Goal: Information Seeking & Learning: Learn about a topic

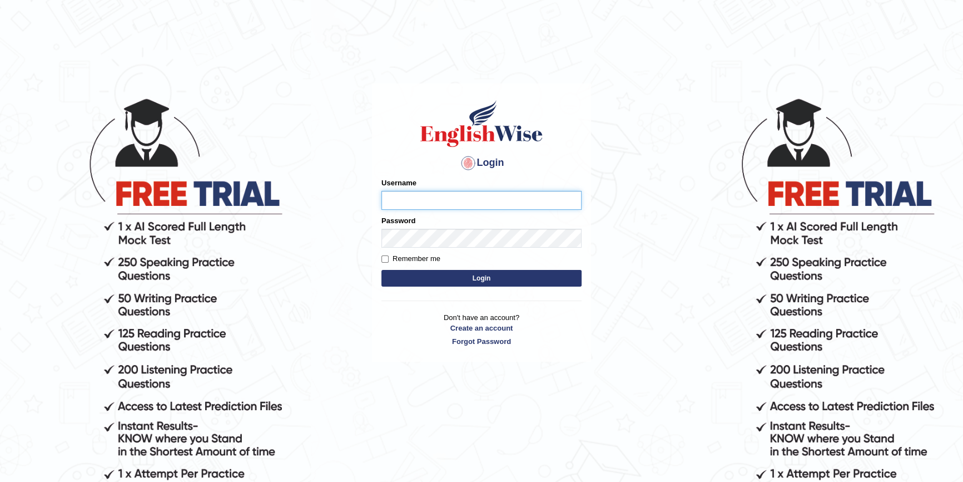
type input "zorbaenglish"
click at [459, 275] on button "Login" at bounding box center [481, 278] width 200 height 17
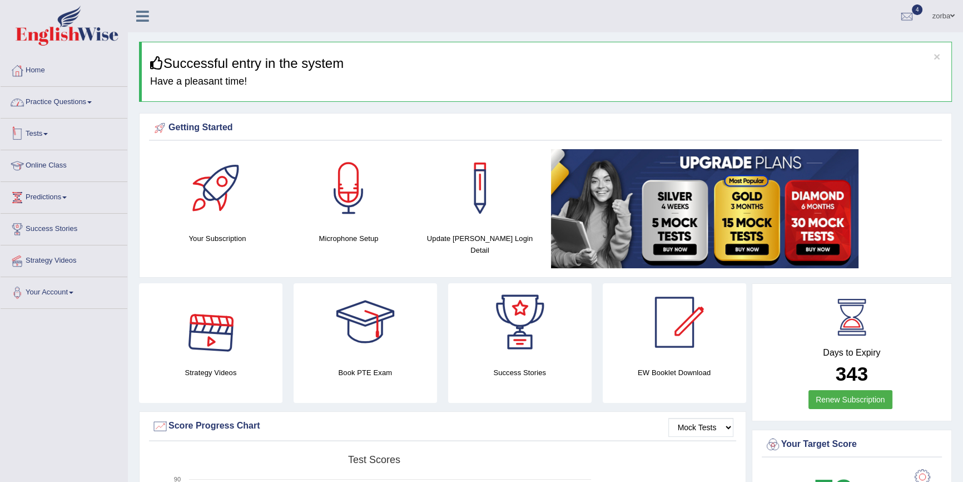
click at [90, 104] on link "Practice Questions" at bounding box center [64, 101] width 127 height 28
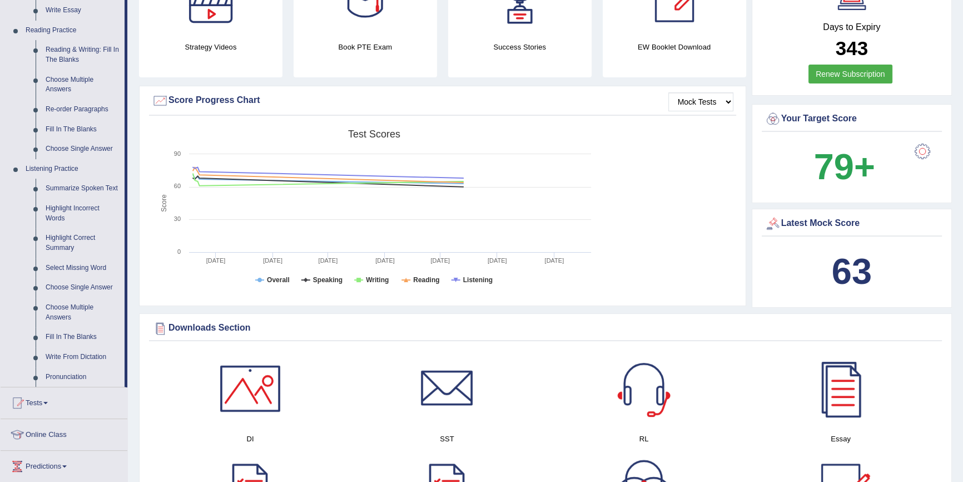
scroll to position [404, 0]
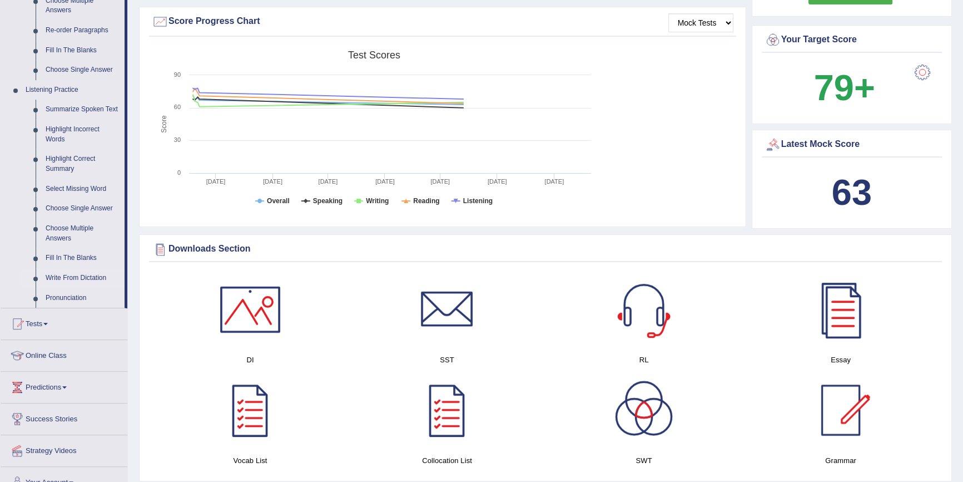
click at [86, 276] on link "Write From Dictation" at bounding box center [83, 278] width 84 height 20
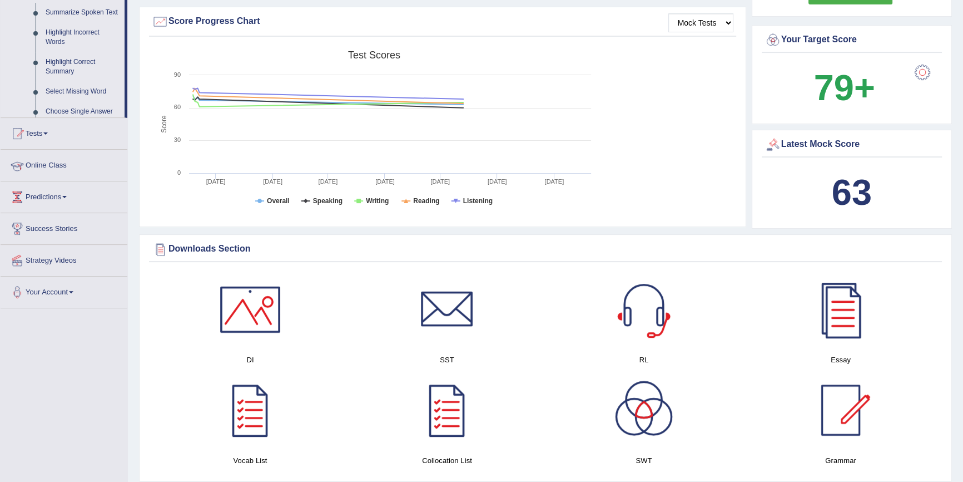
scroll to position [169, 0]
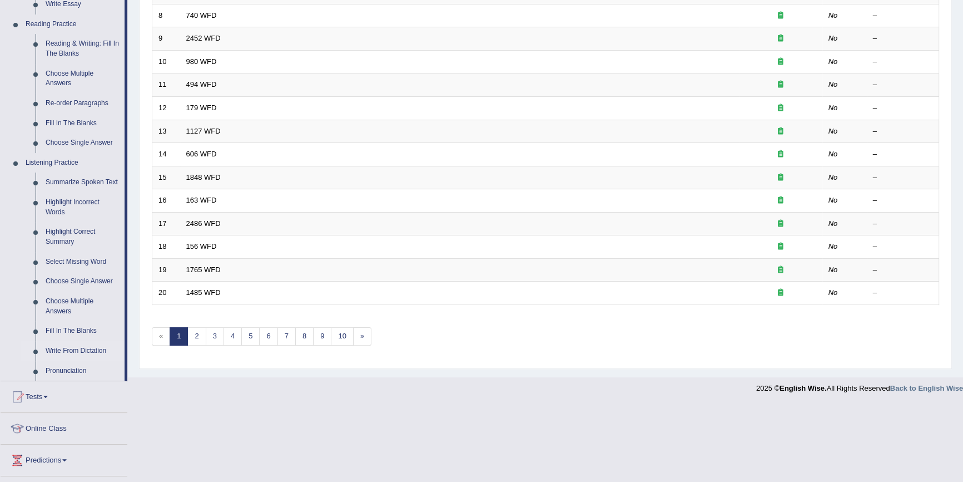
scroll to position [405, 0]
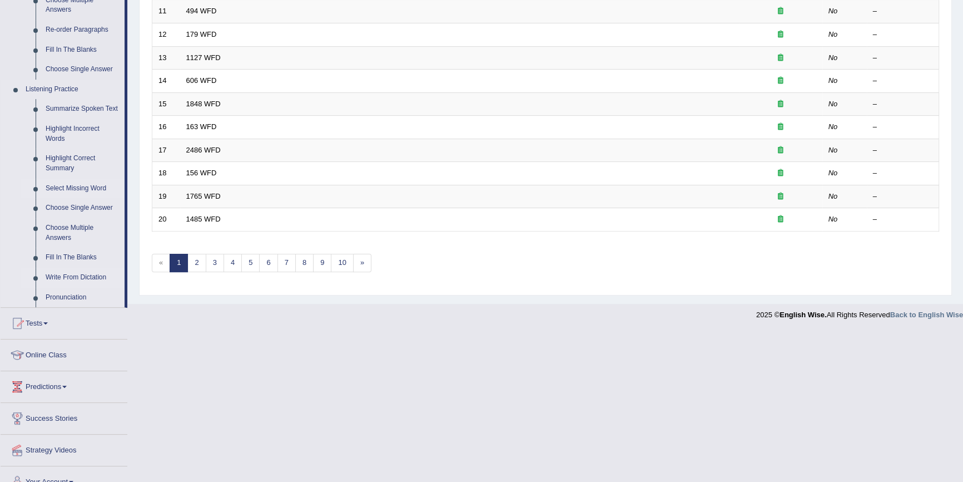
click at [82, 187] on link "Select Missing Word" at bounding box center [83, 188] width 84 height 20
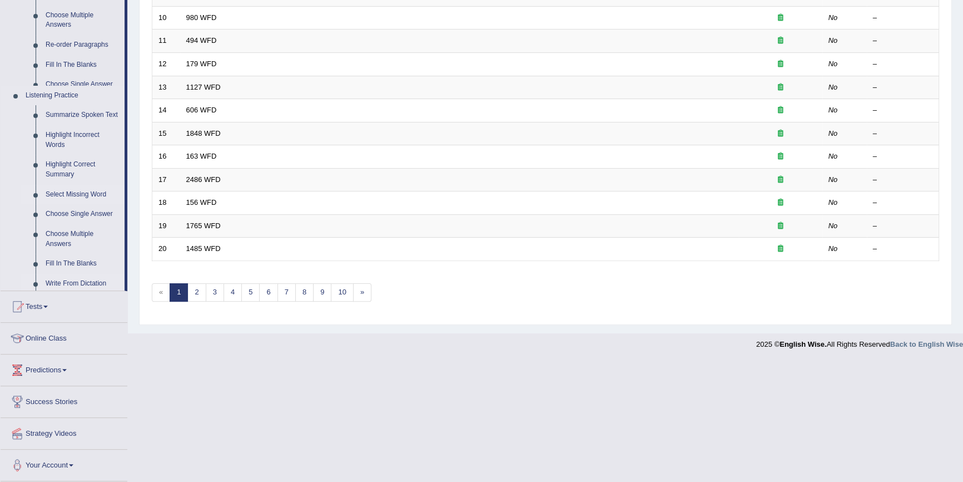
scroll to position [253, 0]
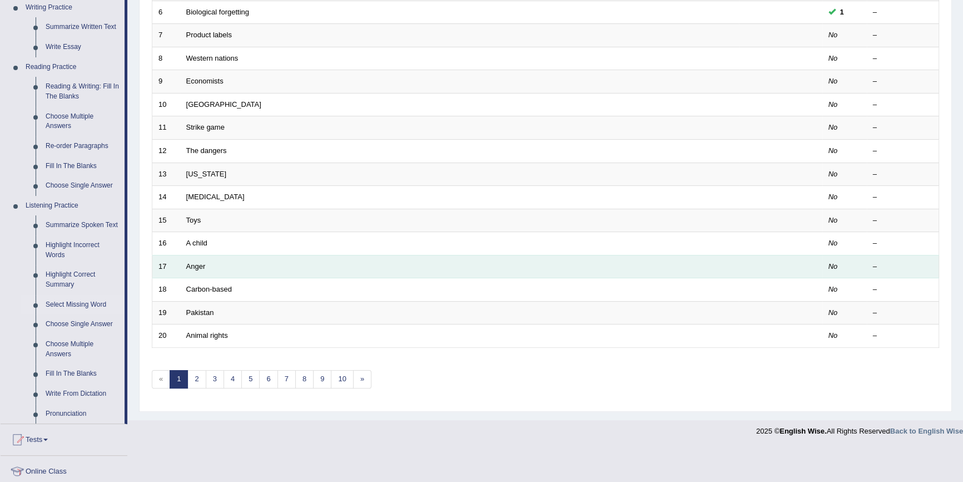
scroll to position [303, 0]
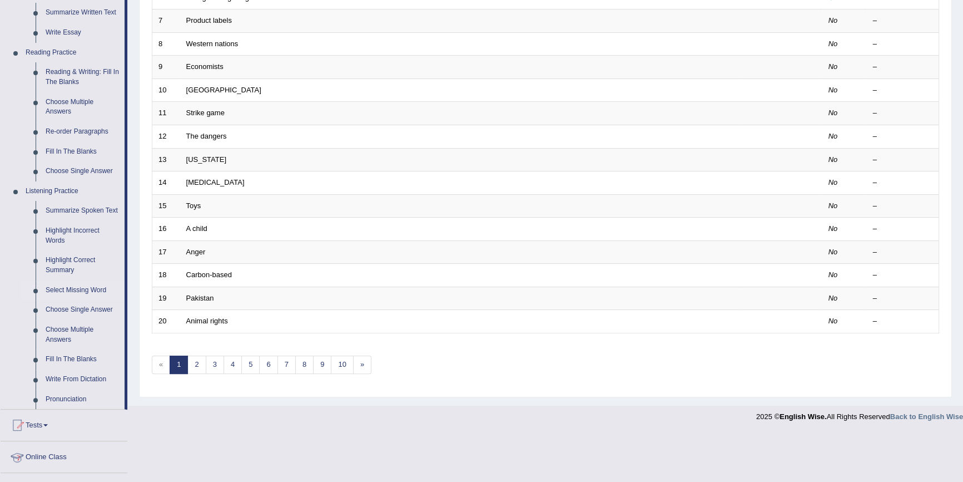
click at [6, 461] on link "Online Class" at bounding box center [64, 455] width 127 height 28
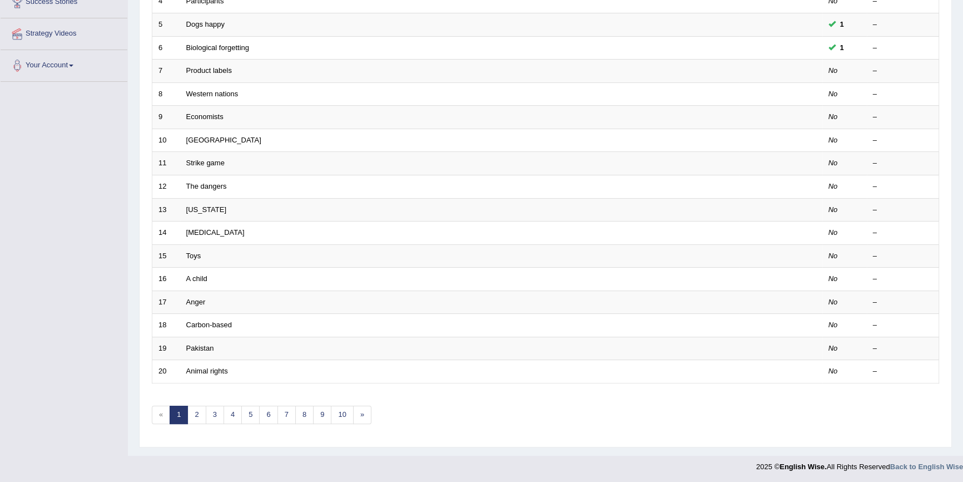
scroll to position [127, 0]
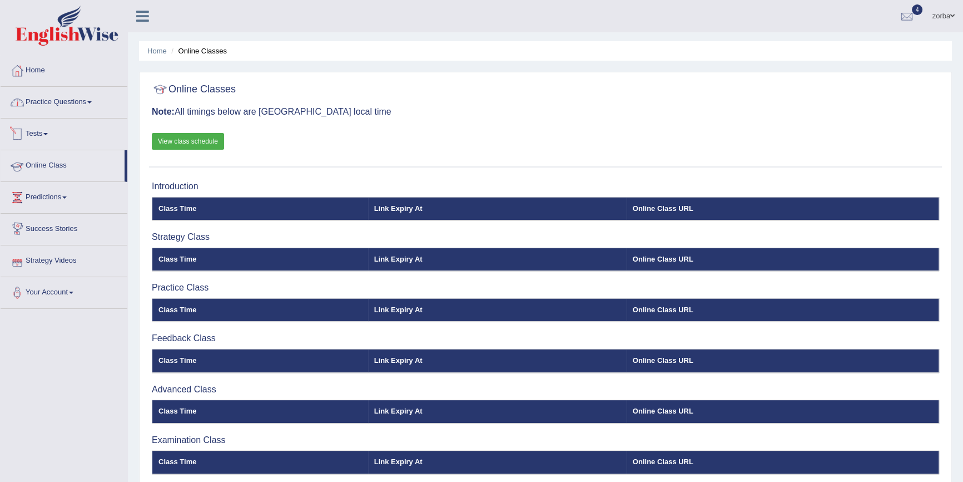
click at [65, 107] on link "Practice Questions" at bounding box center [64, 101] width 127 height 28
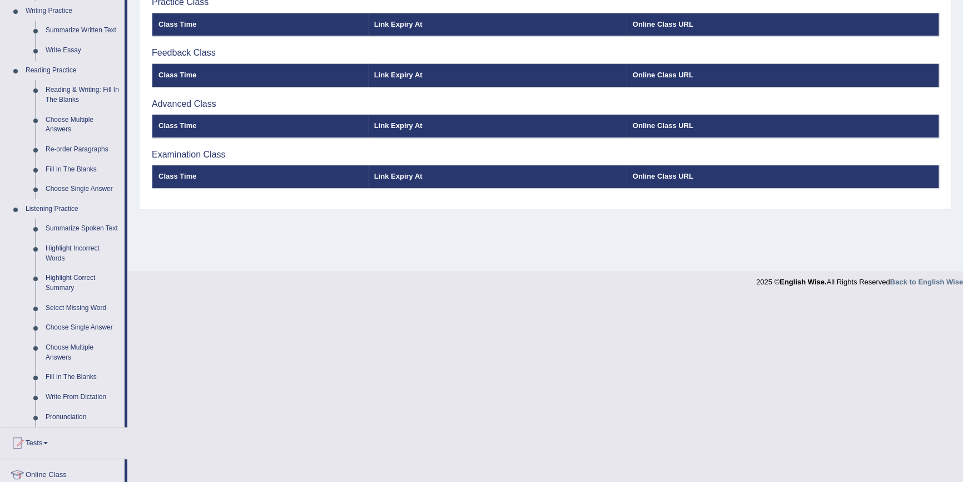
scroll to position [303, 0]
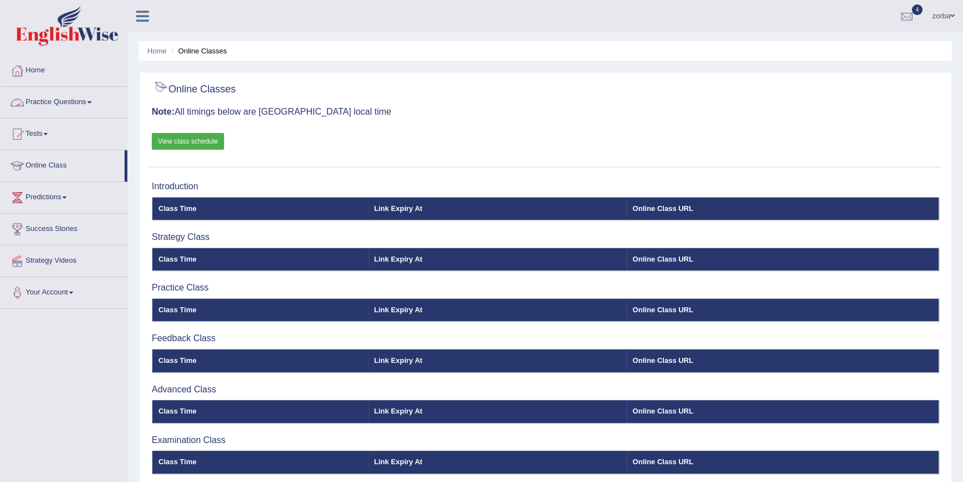
click at [81, 106] on link "Practice Questions" at bounding box center [64, 101] width 127 height 28
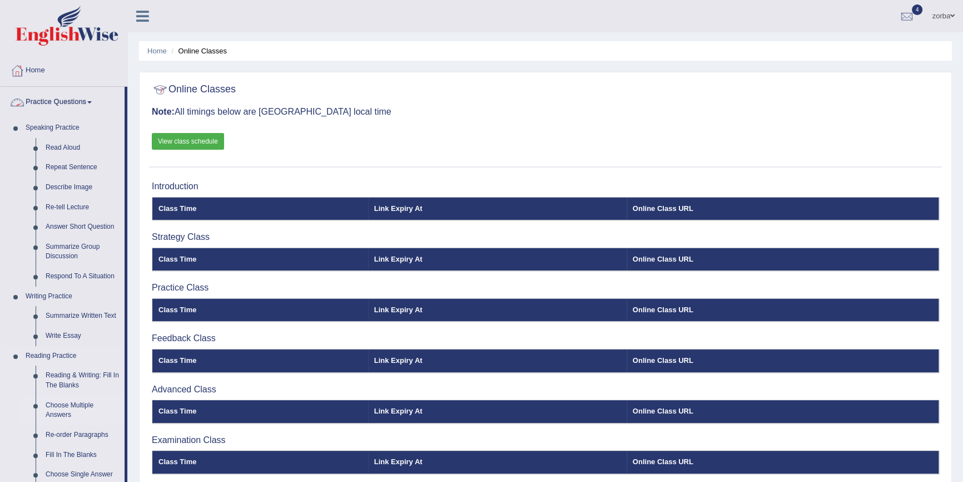
scroll to position [303, 0]
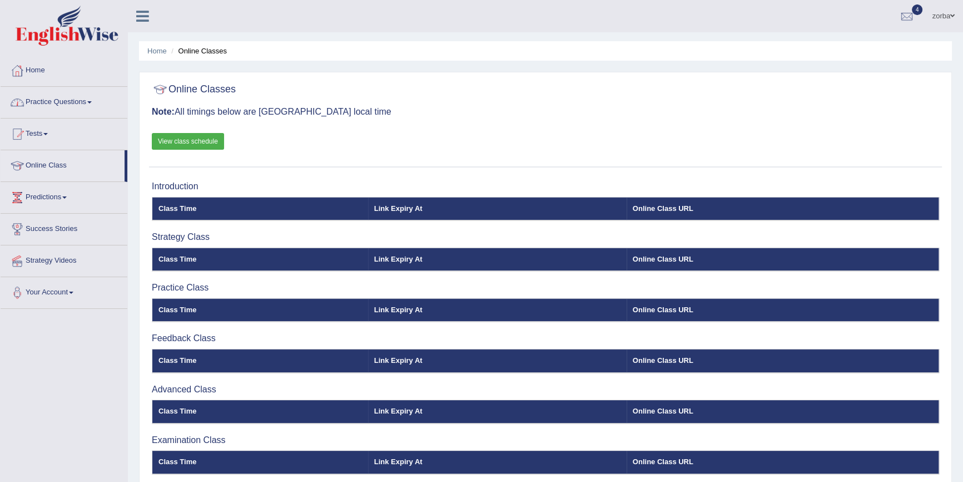
click at [85, 97] on link "Practice Questions" at bounding box center [64, 101] width 127 height 28
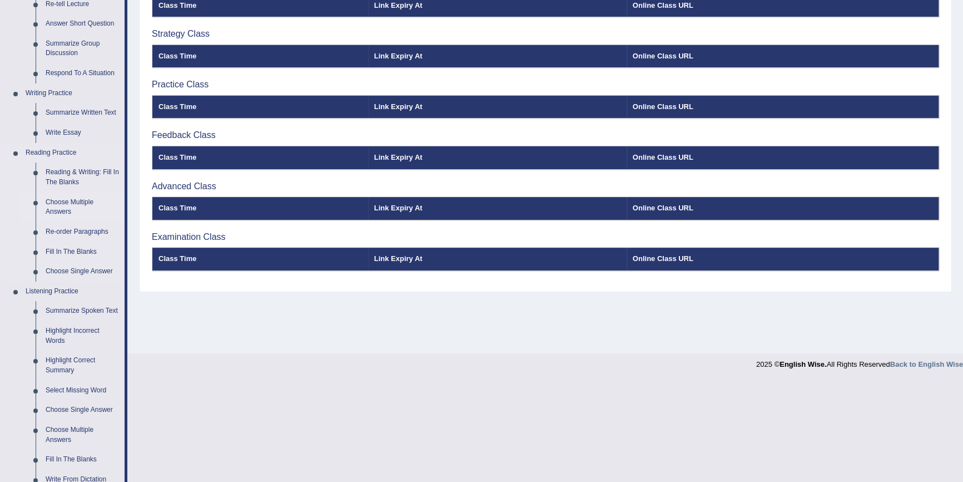
scroll to position [304, 0]
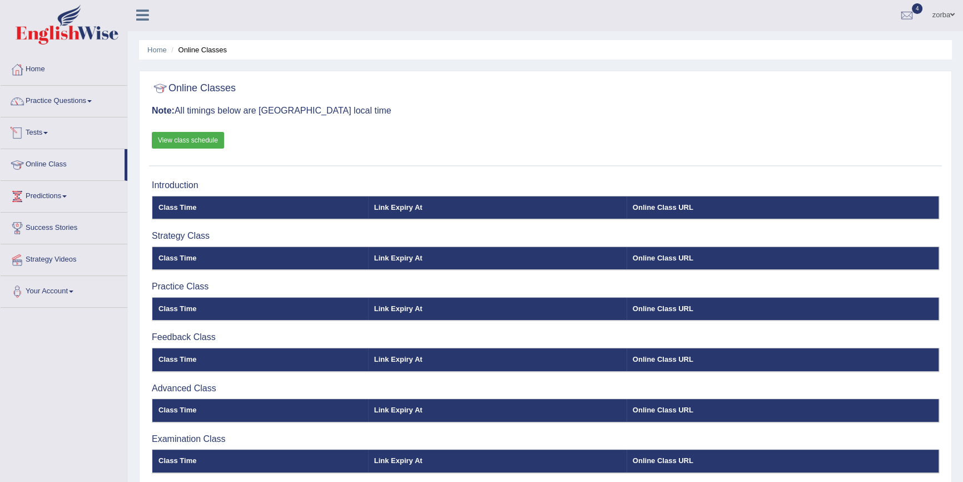
scroll to position [1, 0]
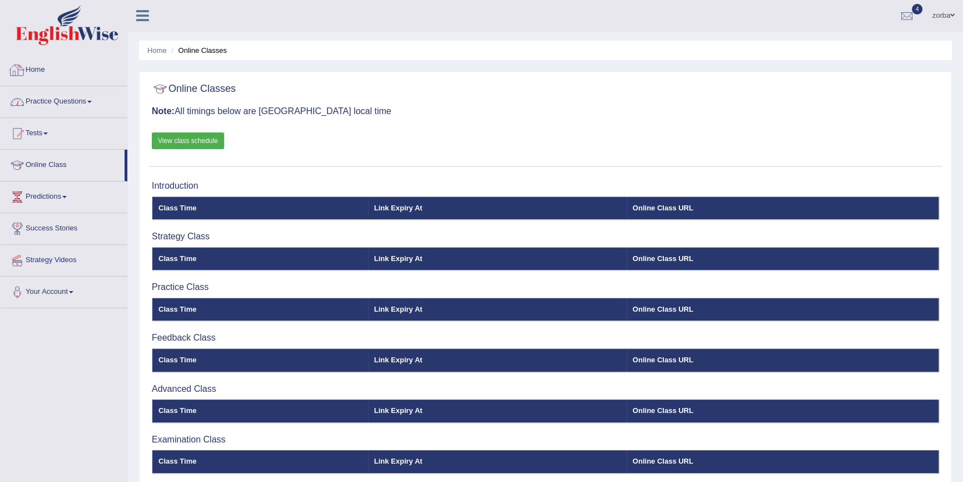
click at [81, 101] on link "Practice Questions" at bounding box center [64, 100] width 127 height 28
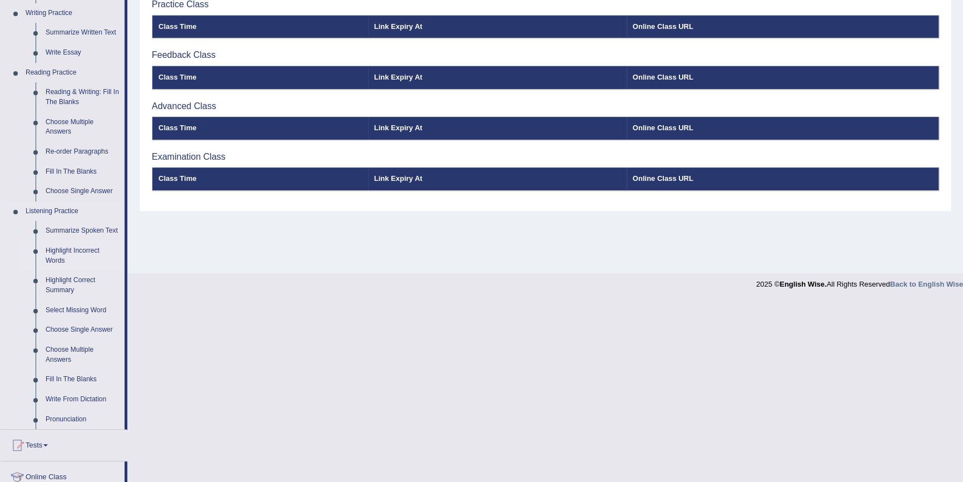
scroll to position [304, 0]
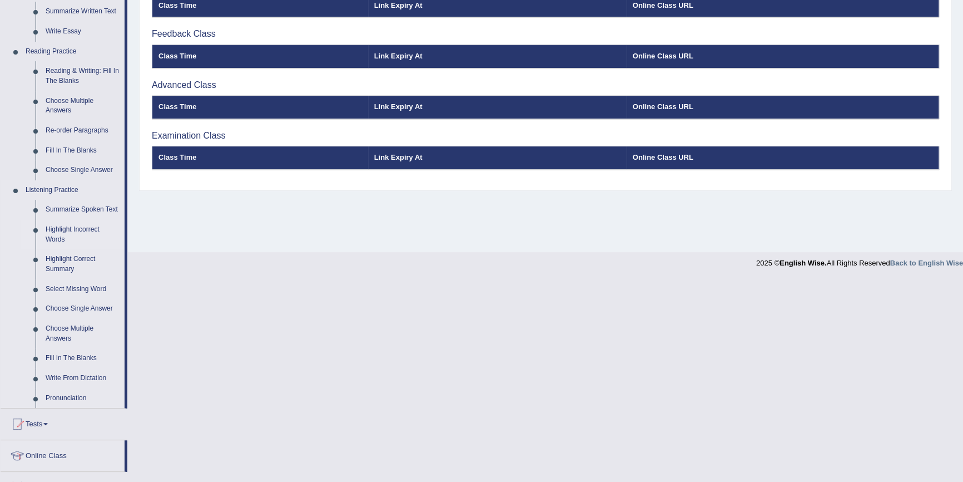
click at [63, 235] on link "Highlight Incorrect Words" at bounding box center [83, 234] width 84 height 29
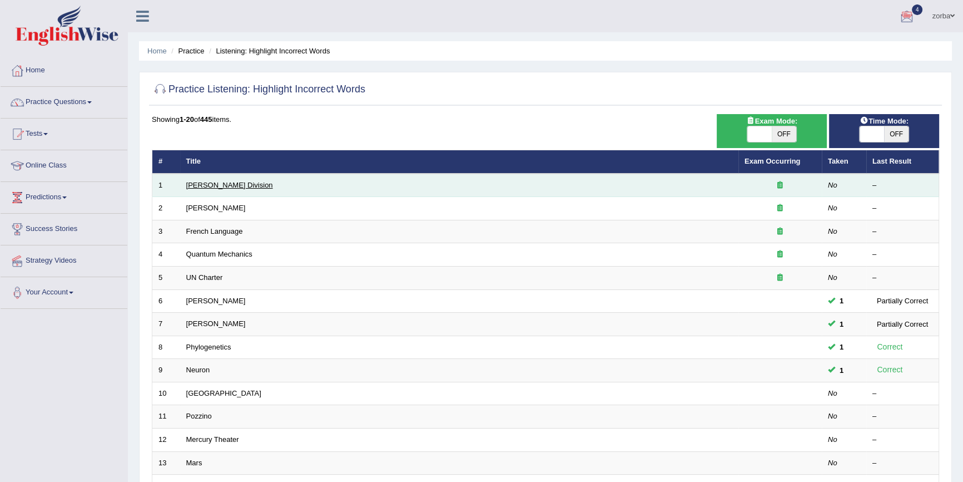
click at [188, 185] on link "Ward Division" at bounding box center [229, 185] width 87 height 8
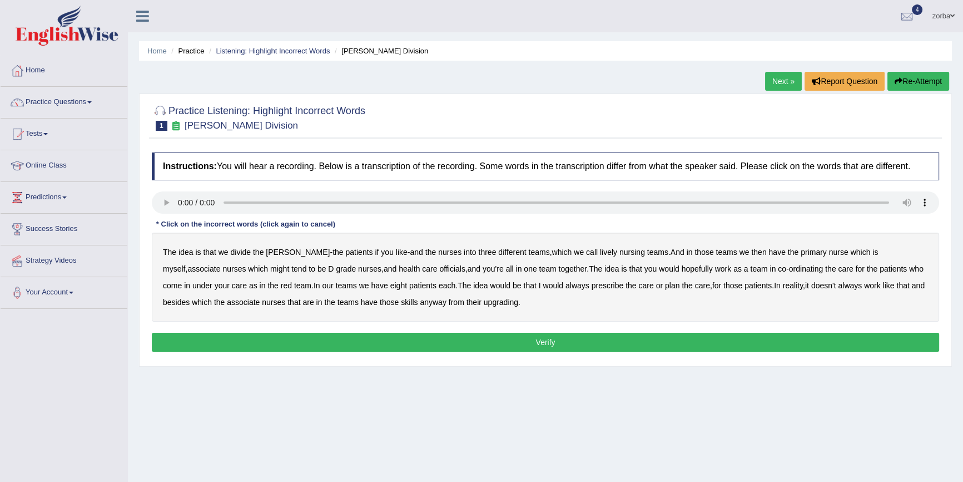
click at [211, 16] on div "zorba Toggle navigation Username: zorbaenglish Access Type: Online Subscription…" at bounding box center [545, 16] width 835 height 32
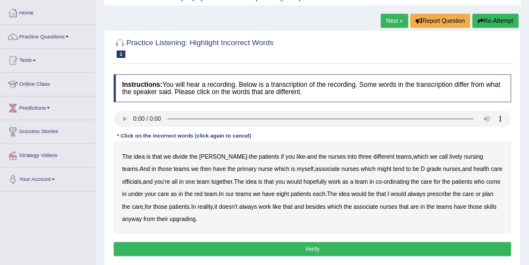
scroll to position [111, 0]
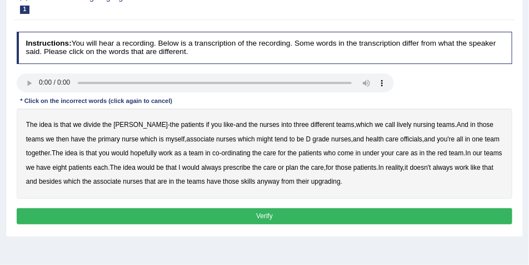
click at [187, 140] on b "associate" at bounding box center [201, 139] width 28 height 8
click at [187, 138] on b "associate" at bounding box center [201, 139] width 28 height 8
click at [397, 126] on b "lively" at bounding box center [404, 125] width 14 height 8
click at [257, 140] on b "might" at bounding box center [265, 139] width 16 height 8
click at [401, 142] on b "officials" at bounding box center [412, 139] width 22 height 8
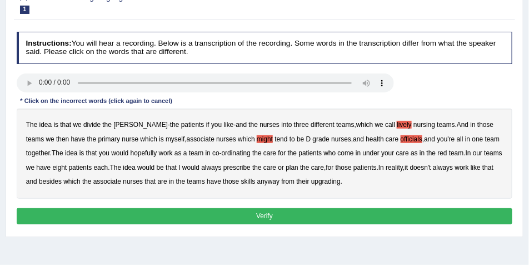
click at [416, 153] on b "as" at bounding box center [414, 153] width 7 height 8
click at [221, 167] on b "always" at bounding box center [211, 167] width 20 height 8
click at [341, 185] on b "upgrading" at bounding box center [325, 181] width 29 height 8
click at [418, 151] on b "as" at bounding box center [414, 153] width 7 height 8
click at [299, 219] on button "Verify" at bounding box center [265, 216] width 497 height 16
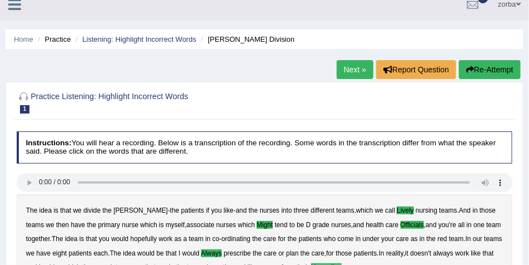
scroll to position [0, 0]
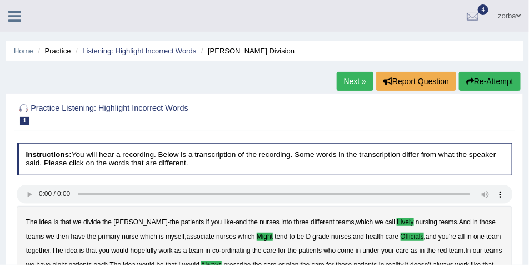
click at [460, 83] on button "Re-Attempt" at bounding box center [490, 81] width 62 height 19
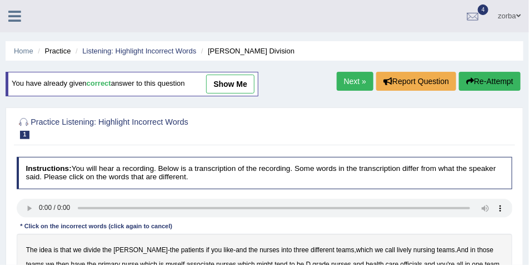
click at [340, 80] on link "Next »" at bounding box center [355, 81] width 37 height 19
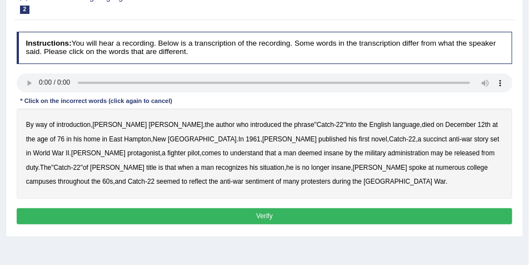
scroll to position [111, 0]
click at [424, 140] on b "succinct" at bounding box center [436, 139] width 24 height 8
click at [388, 154] on b "administration" at bounding box center [408, 153] width 41 height 8
click at [260, 168] on b "situation" at bounding box center [272, 167] width 24 height 8
click at [207, 177] on b "reflect" at bounding box center [198, 181] width 18 height 8
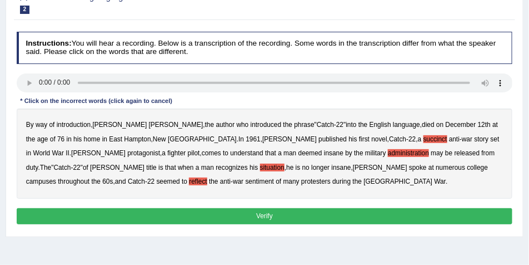
click at [262, 215] on button "Verify" at bounding box center [265, 216] width 497 height 16
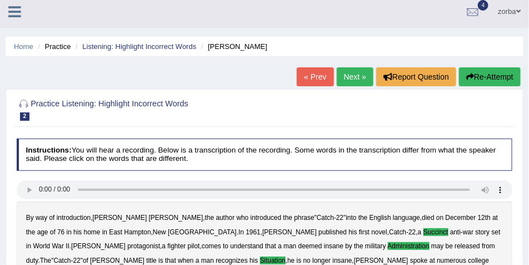
scroll to position [0, 0]
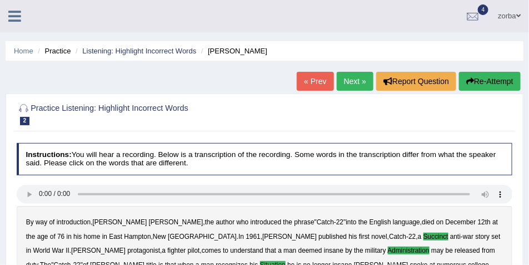
click at [499, 80] on button "Re-Attempt" at bounding box center [490, 81] width 62 height 19
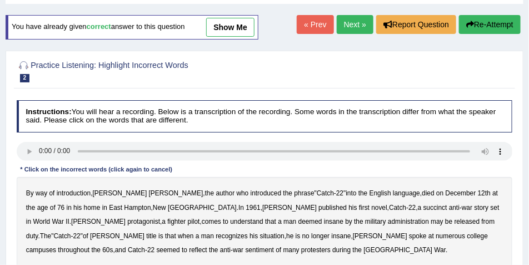
scroll to position [56, 0]
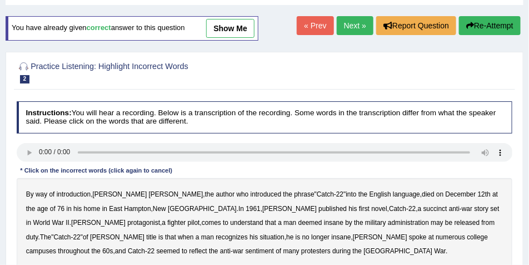
click at [344, 26] on link "Next »" at bounding box center [355, 25] width 37 height 19
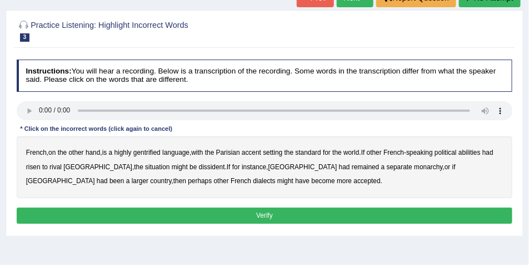
click at [159, 153] on b "gentrified" at bounding box center [146, 152] width 27 height 8
drag, startPoint x: 483, startPoint y: 155, endPoint x: 436, endPoint y: 185, distance: 55.8
click at [481, 155] on b "abilities" at bounding box center [470, 152] width 22 height 8
click at [199, 166] on b "dissident" at bounding box center [212, 167] width 26 height 8
click at [414, 166] on b "monarchy" at bounding box center [428, 167] width 28 height 8
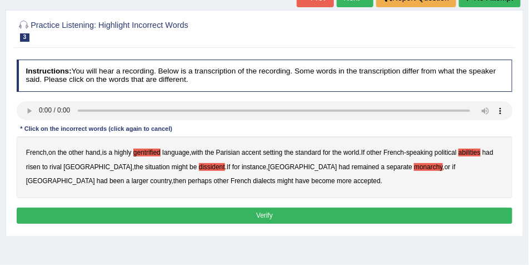
click at [282, 214] on button "Verify" at bounding box center [265, 215] width 497 height 16
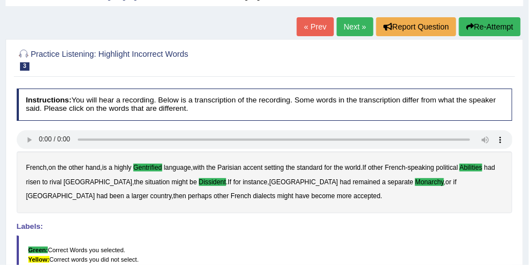
scroll to position [28, 0]
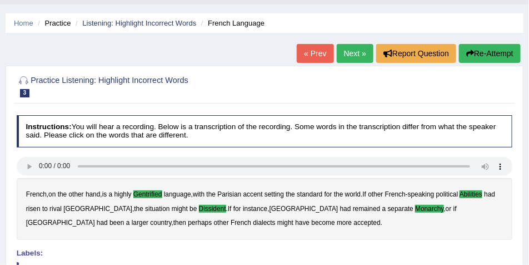
click at [344, 54] on link "Next »" at bounding box center [355, 53] width 37 height 19
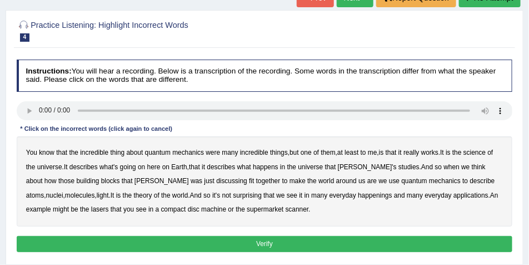
click at [486, 154] on b "science" at bounding box center [475, 152] width 22 height 8
click at [216, 181] on b "discussing" at bounding box center [231, 181] width 31 height 8
click at [358, 197] on b "happenings" at bounding box center [375, 195] width 34 height 8
click at [229, 210] on b "or" at bounding box center [232, 209] width 6 height 8
click at [201, 210] on b "machine" at bounding box center [213, 209] width 25 height 8
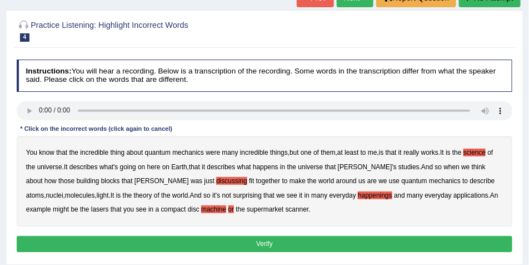
click at [170, 210] on div "You know that the incredible thing about quantum mechanics were many incredible…" at bounding box center [265, 181] width 497 height 90
click at [229, 210] on b "or" at bounding box center [232, 209] width 6 height 8
click at [252, 241] on button "Verify" at bounding box center [265, 244] width 497 height 16
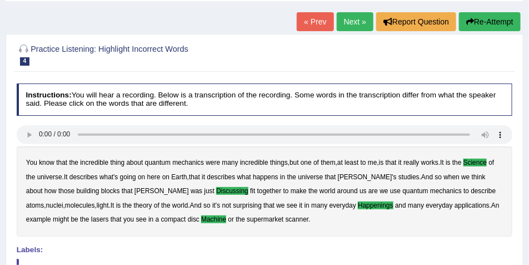
scroll to position [28, 0]
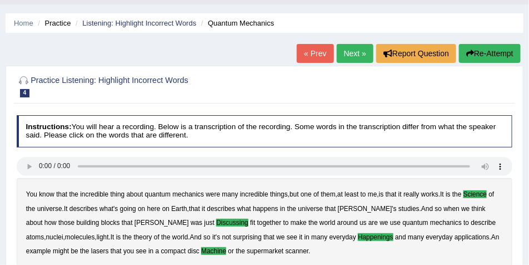
click at [360, 49] on link "Next »" at bounding box center [355, 53] width 37 height 19
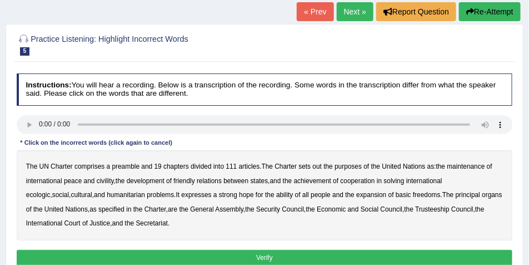
scroll to position [83, 0]
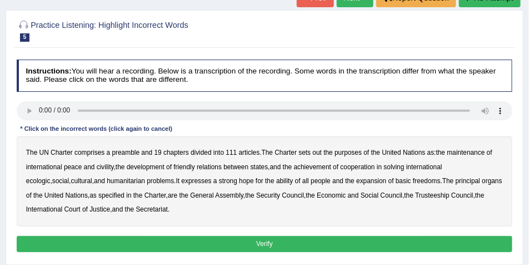
click at [323, 152] on div "The UN Charter comprises a preamble and 19 chapters divided into 111 articles .…" at bounding box center [265, 181] width 497 height 90
click at [320, 154] on b "out" at bounding box center [317, 152] width 9 height 8
click at [110, 166] on b "civility" at bounding box center [105, 167] width 17 height 8
click at [51, 177] on b "ecologic" at bounding box center [38, 181] width 24 height 8
click at [276, 180] on b "ability" at bounding box center [284, 181] width 17 height 8
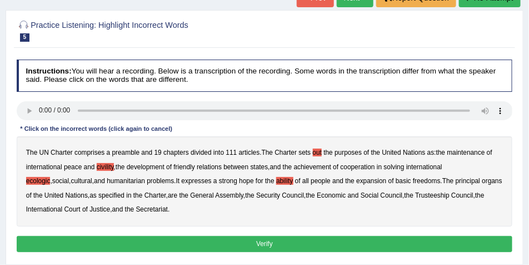
click at [269, 247] on button "Verify" at bounding box center [265, 244] width 497 height 16
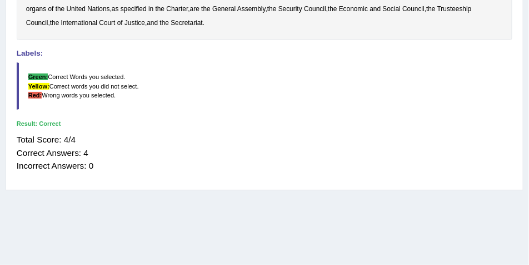
scroll to position [278, 0]
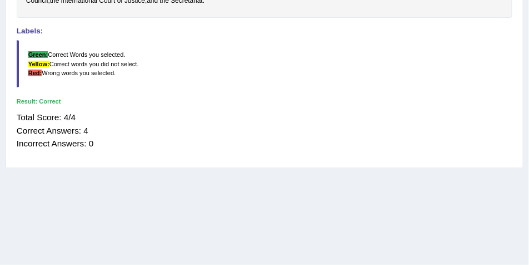
click at [234, 157] on div "Instructions: You will hear a recording. Below is a transcription of the record…" at bounding box center [264, 11] width 501 height 302
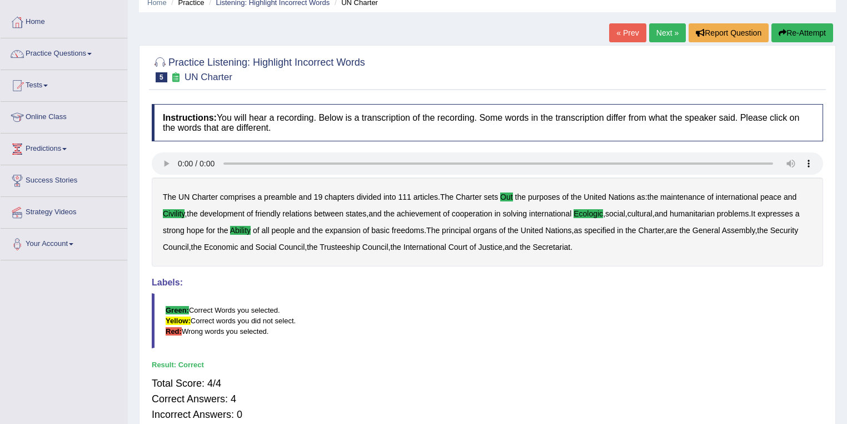
scroll to position [44, 0]
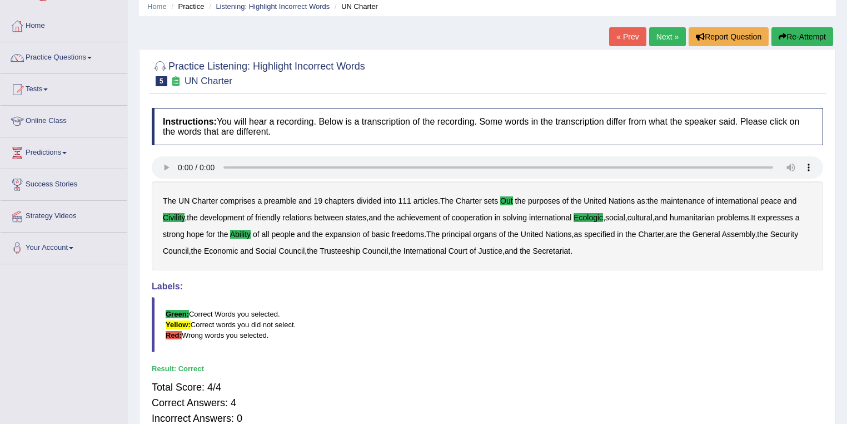
click at [529, 40] on button "Re-Attempt" at bounding box center [803, 36] width 62 height 19
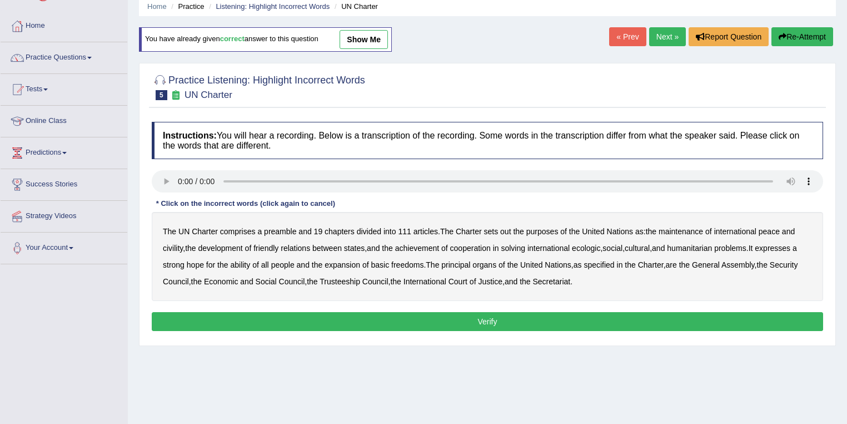
click at [508, 231] on b "out" at bounding box center [505, 231] width 11 height 9
click at [592, 248] on b "ecologic" at bounding box center [586, 248] width 28 height 9
click at [175, 247] on b "civility" at bounding box center [173, 248] width 20 height 9
click at [250, 261] on b "ability" at bounding box center [240, 264] width 20 height 9
click at [360, 282] on b "Trusteeship" at bounding box center [340, 281] width 41 height 9
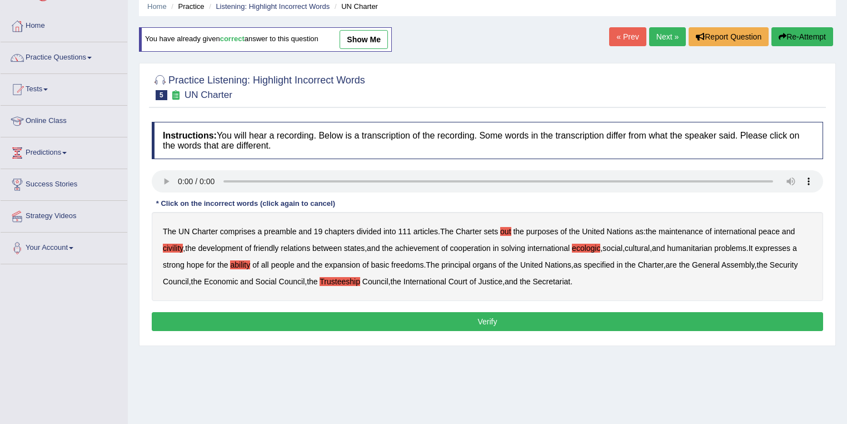
click at [445, 309] on div "Instructions: You will hear a recording. Below is a transcription of the record…" at bounding box center [487, 228] width 677 height 224
click at [491, 321] on button "Verify" at bounding box center [488, 321] width 672 height 19
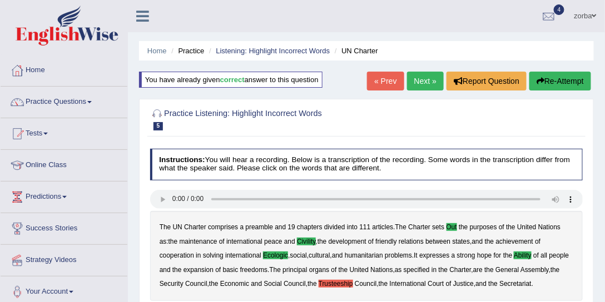
click at [85, 102] on link "Practice Questions" at bounding box center [64, 101] width 127 height 28
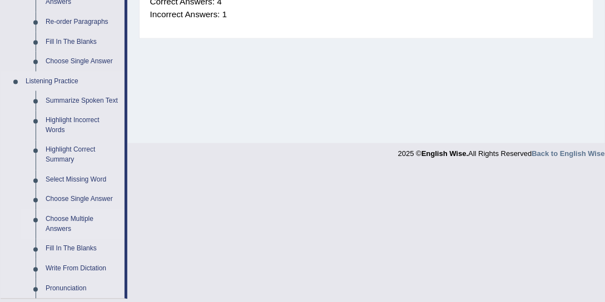
scroll to position [508, 0]
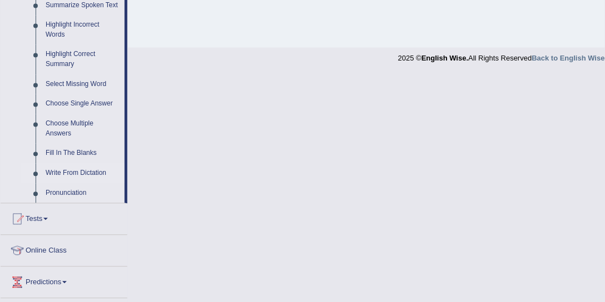
click at [91, 177] on link "Write From Dictation" at bounding box center [83, 174] width 84 height 20
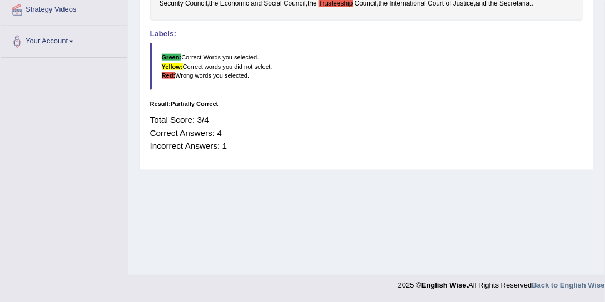
scroll to position [211, 0]
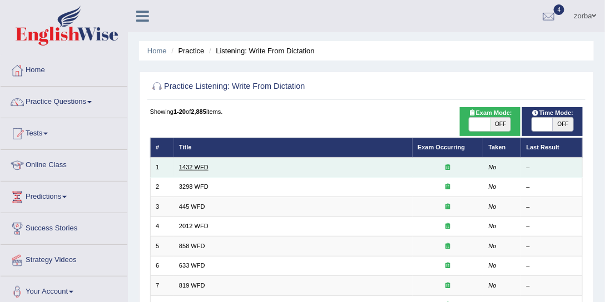
click at [193, 170] on td "1432 WFD" at bounding box center [293, 167] width 239 height 19
click at [199, 168] on link "1432 WFD" at bounding box center [193, 167] width 29 height 7
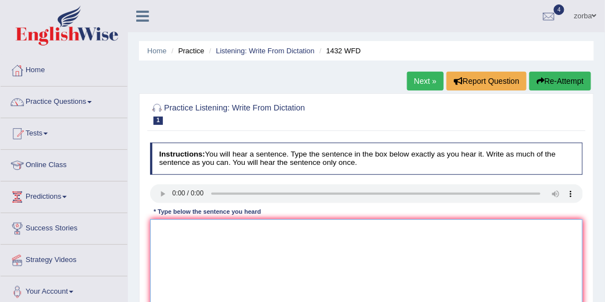
click at [178, 254] on textarea at bounding box center [366, 266] width 433 height 92
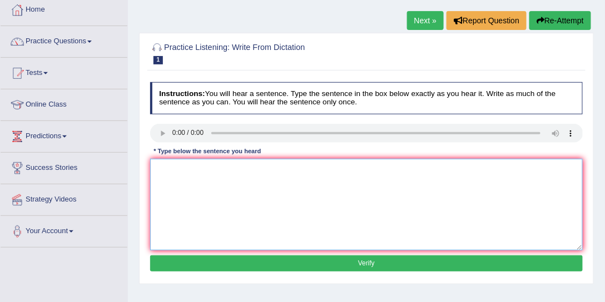
scroll to position [63, 0]
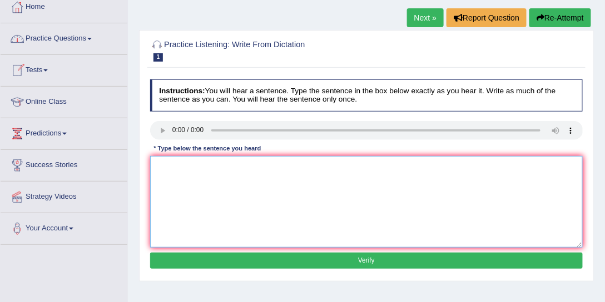
click at [162, 161] on textarea at bounding box center [366, 202] width 433 height 92
type textarea "M"
click at [196, 166] on textarea "more physicalactivity is beneficial to your health" at bounding box center [366, 202] width 433 height 92
click at [299, 168] on textarea "more physical activity is beneficial to your health" at bounding box center [366, 202] width 433 height 92
type textarea "more physical activity is beneficial to your health"
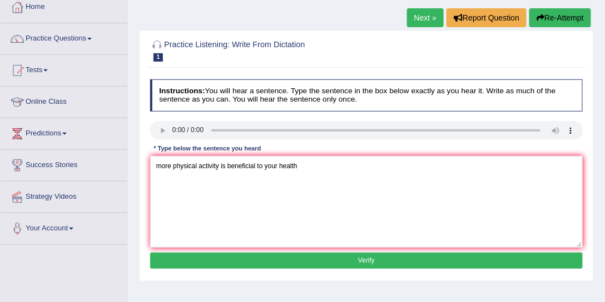
click at [285, 261] on button "Verify" at bounding box center [366, 261] width 433 height 16
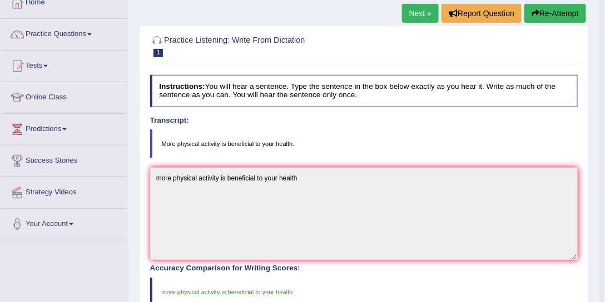
scroll to position [32, 0]
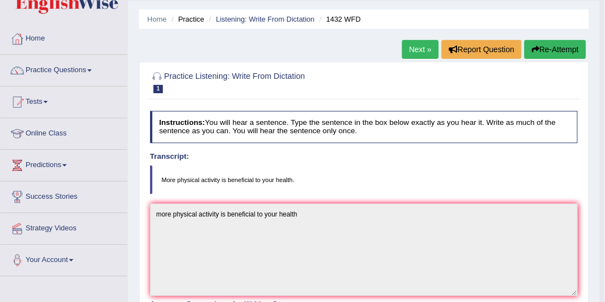
click at [413, 56] on link "Next »" at bounding box center [420, 49] width 37 height 19
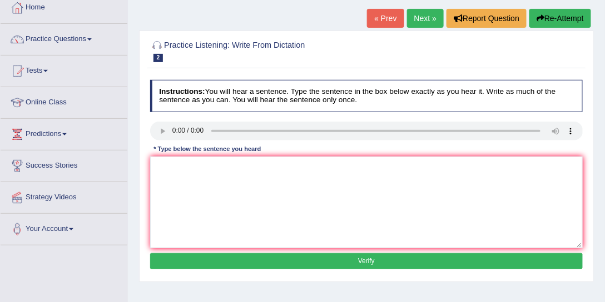
scroll to position [63, 0]
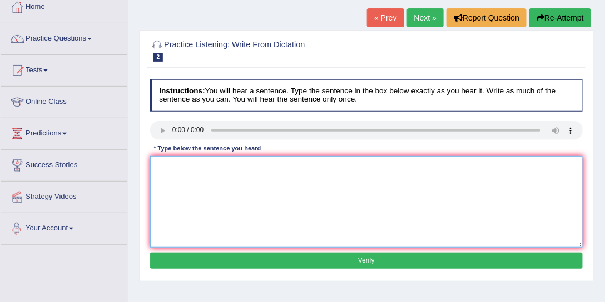
drag, startPoint x: 161, startPoint y: 190, endPoint x: 287, endPoint y: 172, distance: 127.5
click at [162, 190] on textarea at bounding box center [366, 202] width 433 height 92
click at [331, 165] on textarea "admant behaviour both contains distinct aspects of human and" at bounding box center [366, 202] width 433 height 92
click at [329, 165] on textarea "admant behaviour both contains distinct aspects of human and" at bounding box center [366, 202] width 433 height 92
click at [164, 166] on textarea "admant behaviour both contains distinct aspects of human humans and" at bounding box center [366, 202] width 433 height 92
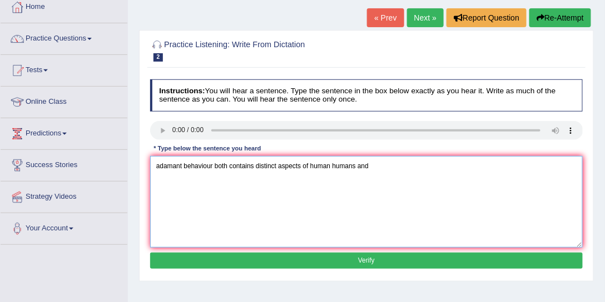
click at [214, 167] on textarea "adamant behaviour both contains distinct aspects of human humans and" at bounding box center [366, 202] width 433 height 92
click at [226, 167] on textarea "adamant behaviour behvior both contains distinct aspects of human humans and" at bounding box center [366, 202] width 433 height 92
click at [256, 166] on textarea "adamant behaviour behavior both contains distinct aspects of human humans and" at bounding box center [366, 202] width 433 height 92
type textarea "adamant behaviour behavior both cotain contains distinct aspects of human human…"
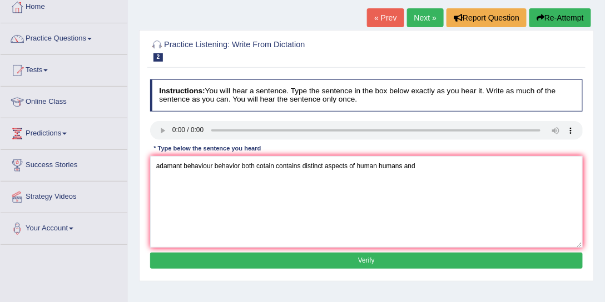
click at [368, 254] on button "Verify" at bounding box center [366, 261] width 433 height 16
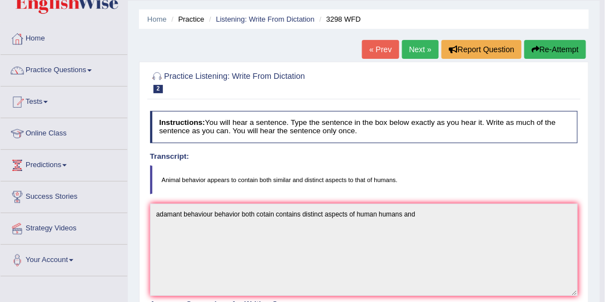
scroll to position [32, 0]
click at [413, 51] on link "Next »" at bounding box center [420, 49] width 37 height 19
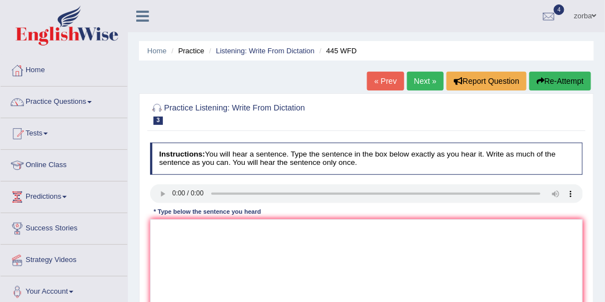
click at [417, 85] on link "Next »" at bounding box center [425, 81] width 37 height 19
click at [202, 236] on textarea at bounding box center [366, 266] width 433 height 92
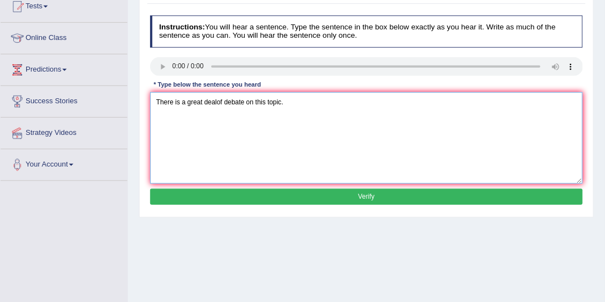
scroll to position [127, 0]
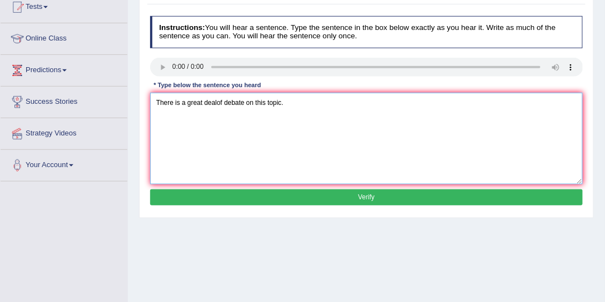
type textarea "There is a great dealof debate on this topic."
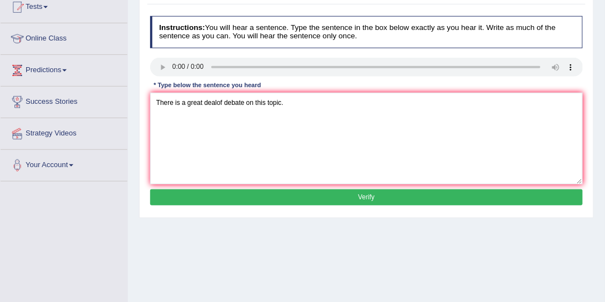
click at [352, 204] on button "Verify" at bounding box center [366, 198] width 433 height 16
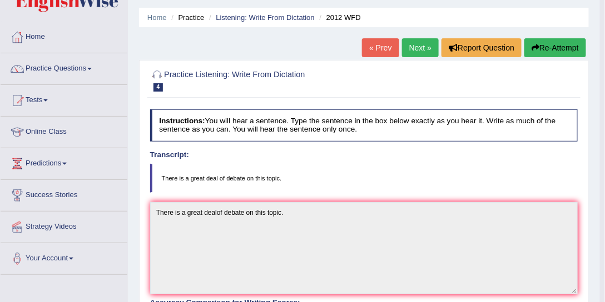
scroll to position [0, 0]
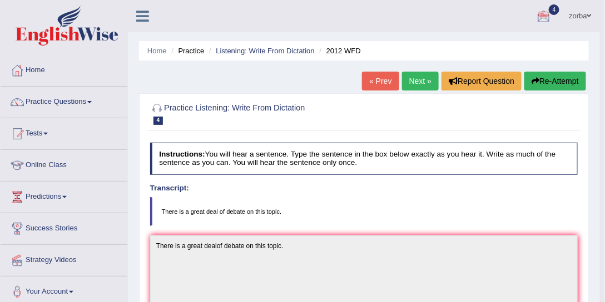
click at [415, 83] on link "Next »" at bounding box center [420, 81] width 37 height 19
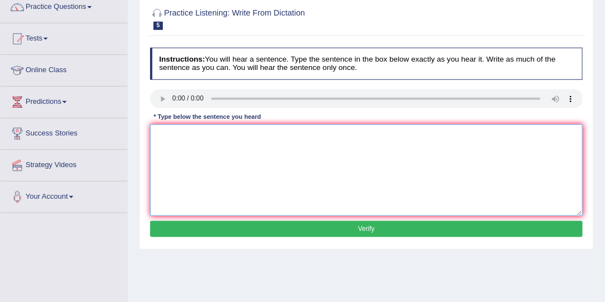
drag, startPoint x: 212, startPoint y: 141, endPoint x: 586, endPoint y: 170, distance: 374.8
click at [212, 141] on textarea at bounding box center [366, 171] width 433 height 92
type textarea "t"
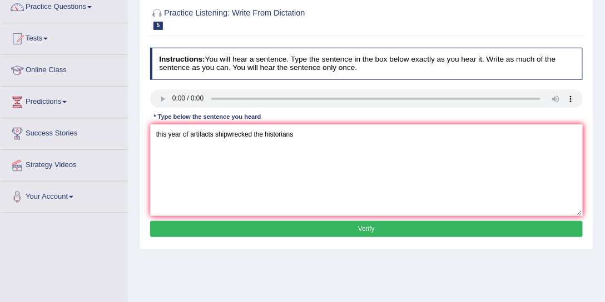
scroll to position [63, 0]
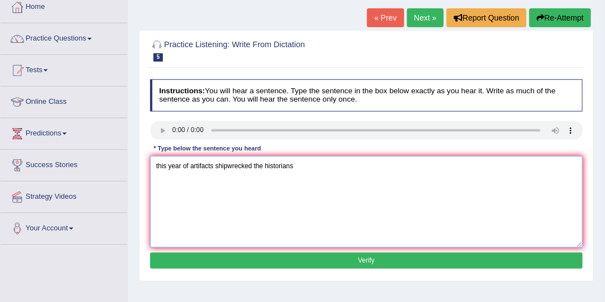
drag, startPoint x: 168, startPoint y: 164, endPoint x: 160, endPoint y: 164, distance: 7.8
click at [160, 164] on textarea "this year of artifacts shipwrecked the historians" at bounding box center [366, 202] width 433 height 92
click at [182, 165] on textarea "the year of artifacts shipwrecked the historians" at bounding box center [366, 202] width 433 height 92
click at [275, 165] on textarea "the year when with artifacts shipwrecked the historians" at bounding box center [366, 202] width 433 height 92
click at [238, 165] on textarea "the year when with artifacts shipwrecked interested the historians" at bounding box center [366, 202] width 433 height 92
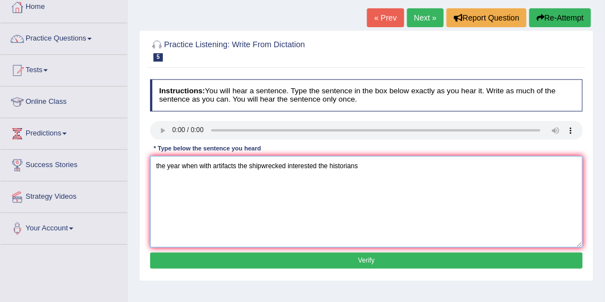
click at [261, 166] on textarea "the year when with artifacts the shipwrecked interested the historians" at bounding box center [366, 202] width 433 height 92
type textarea "the year when with artifacts the ship wrecked interested the historians"
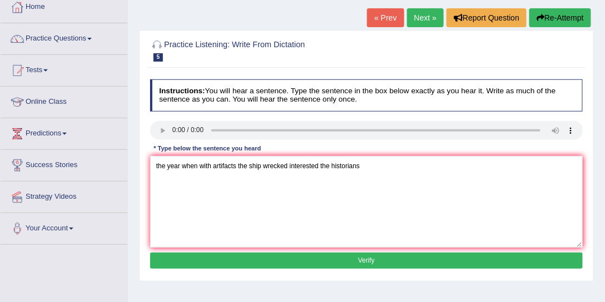
click at [336, 256] on button "Verify" at bounding box center [366, 261] width 433 height 16
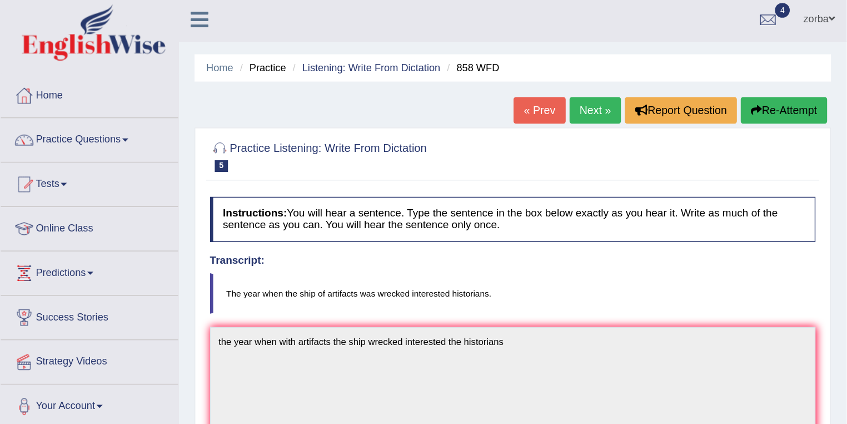
scroll to position [0, 0]
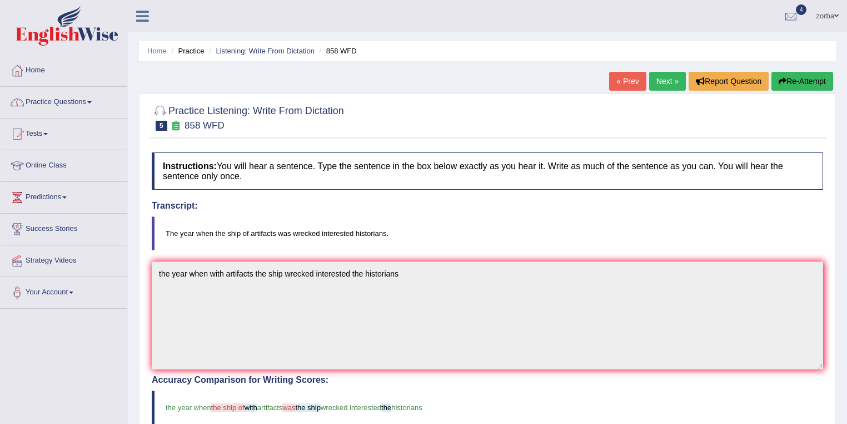
click at [82, 100] on link "Practice Questions" at bounding box center [64, 101] width 127 height 28
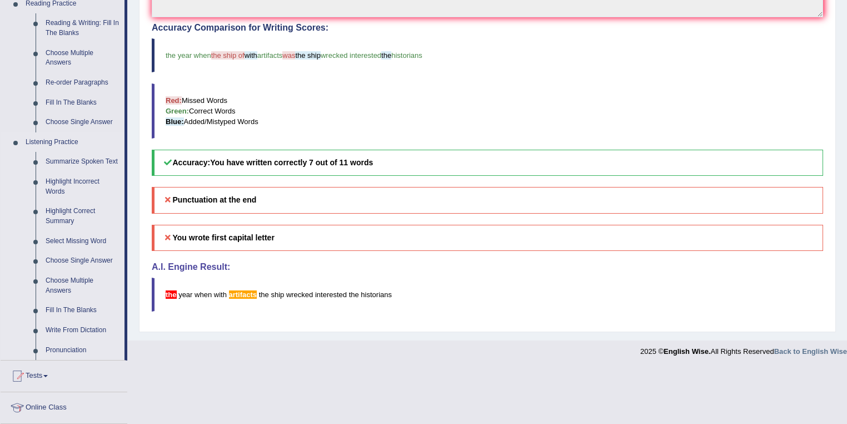
scroll to position [356, 0]
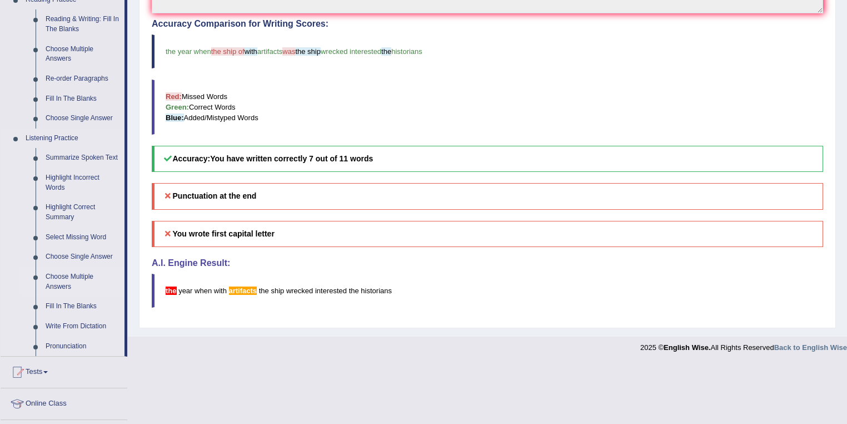
click at [88, 277] on link "Choose Multiple Answers" at bounding box center [83, 281] width 84 height 29
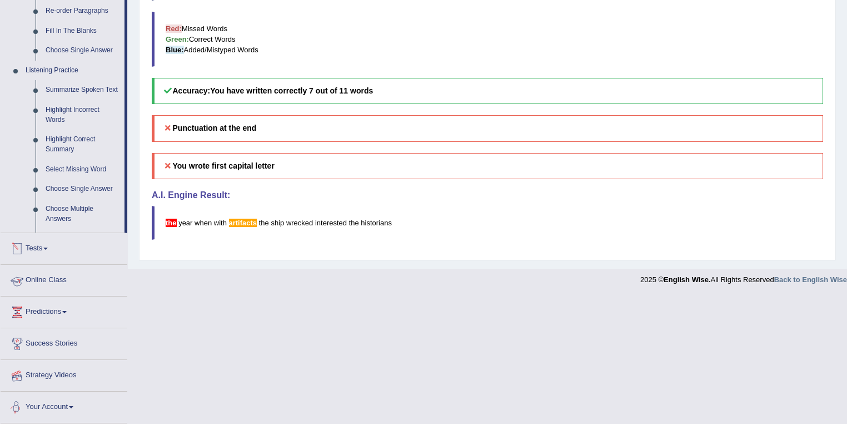
scroll to position [294, 0]
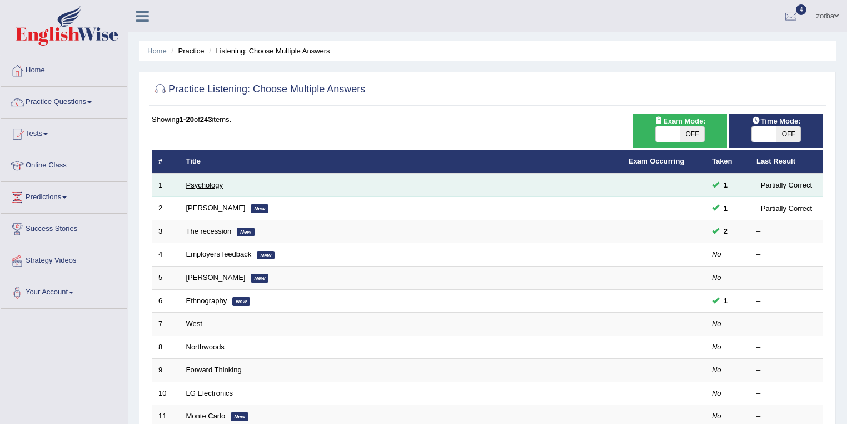
click at [204, 185] on link "Psychology" at bounding box center [204, 185] width 37 height 8
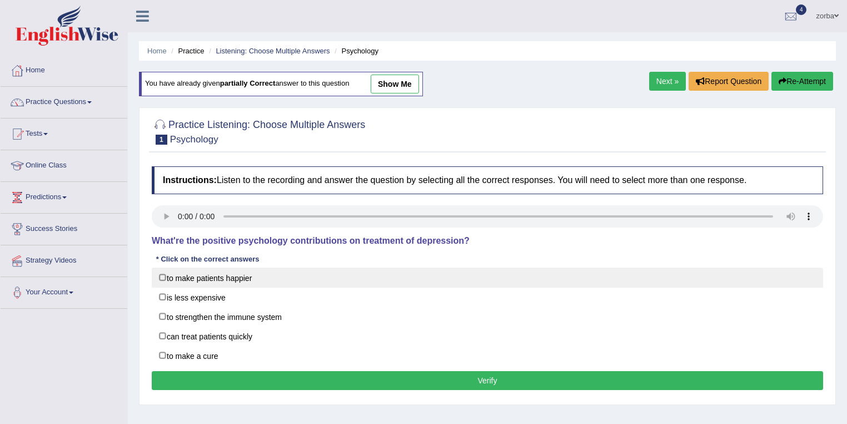
click at [166, 276] on label "to make patients happier" at bounding box center [488, 277] width 672 height 20
checkbox input "true"
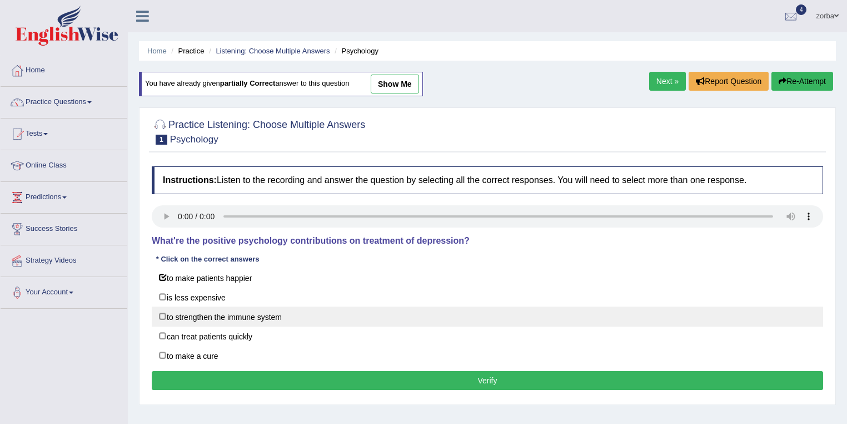
click at [175, 317] on label "to strengthen the immune system" at bounding box center [488, 316] width 672 height 20
checkbox input "true"
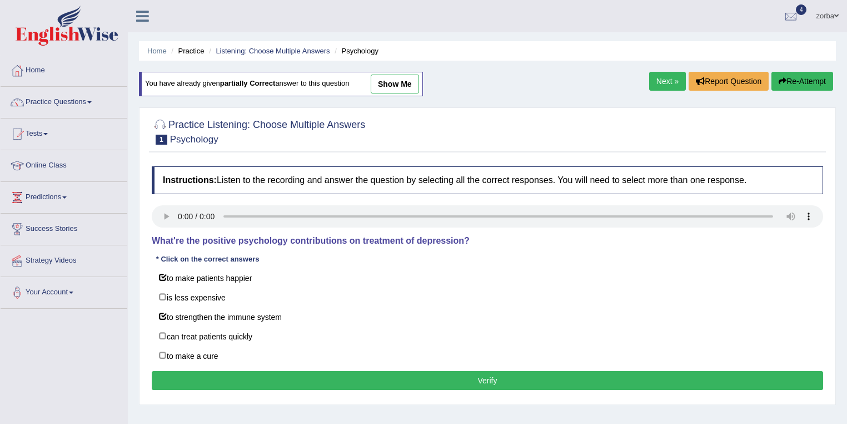
click at [431, 376] on button "Verify" at bounding box center [488, 380] width 672 height 19
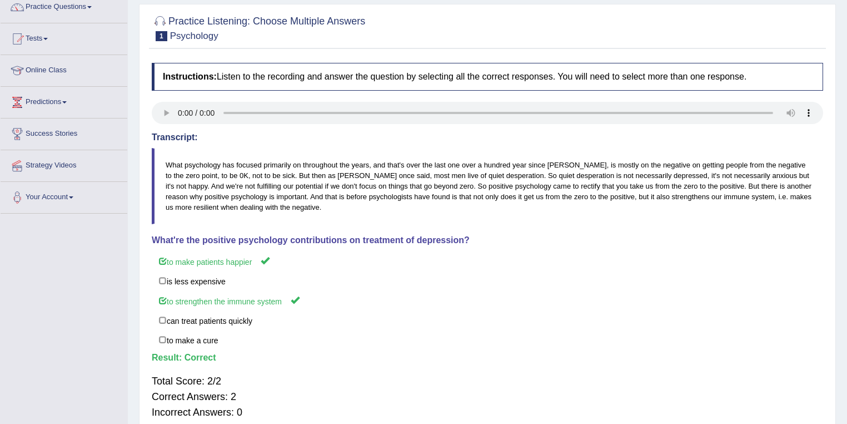
scroll to position [44, 0]
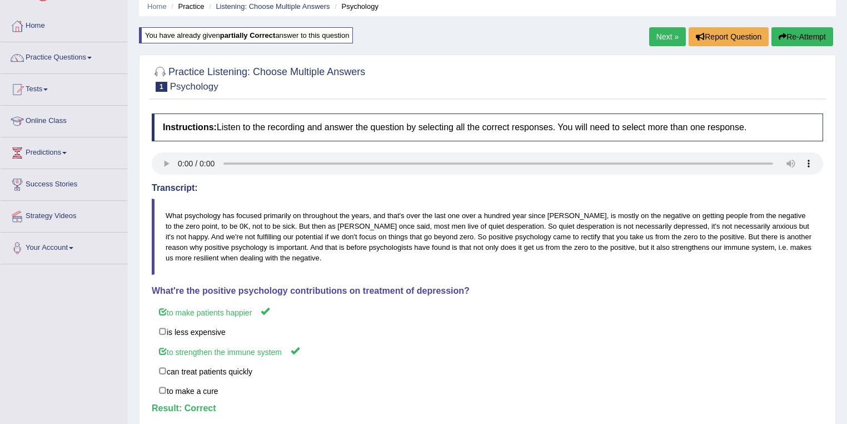
click at [668, 35] on link "Next »" at bounding box center [667, 36] width 37 height 19
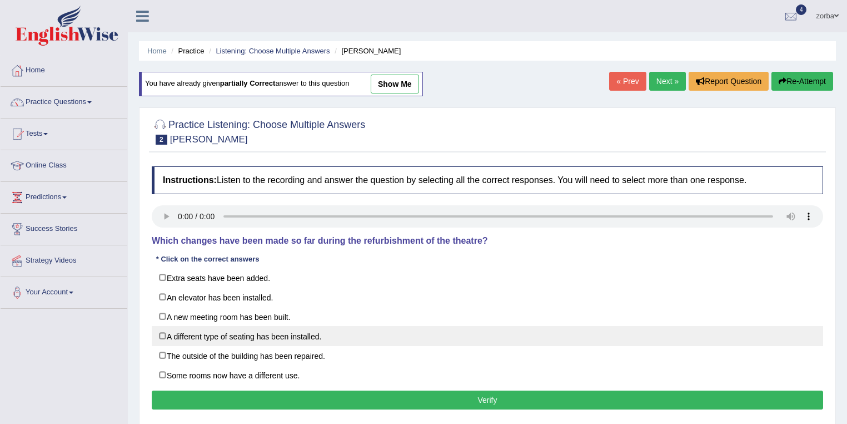
click at [165, 335] on label "A different type of seating has been installed." at bounding box center [488, 336] width 672 height 20
checkbox input "true"
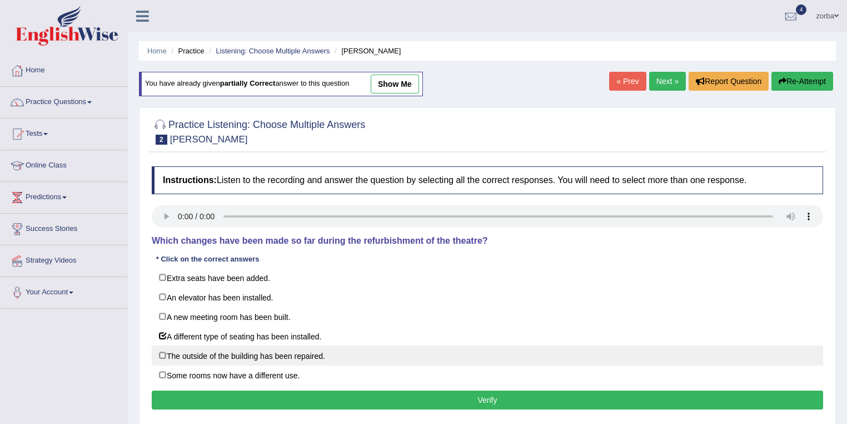
click at [162, 353] on label "The outside of the building has been repaired." at bounding box center [488, 355] width 672 height 20
checkbox input "true"
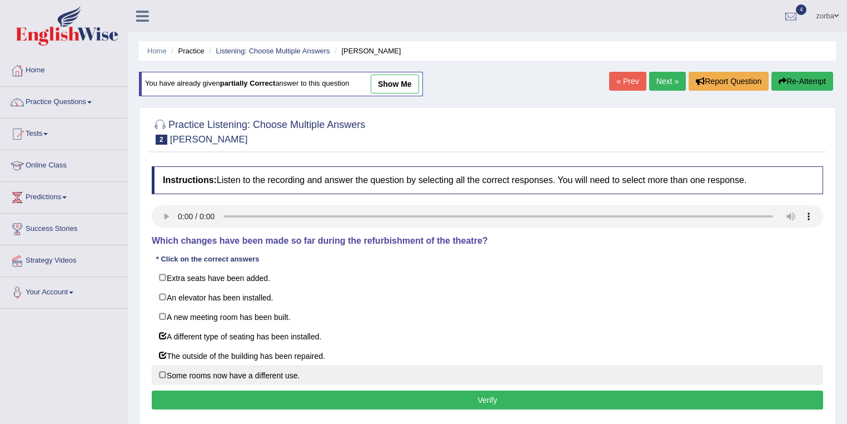
click at [171, 374] on label "Some rooms now have a different use." at bounding box center [488, 375] width 672 height 20
checkbox input "true"
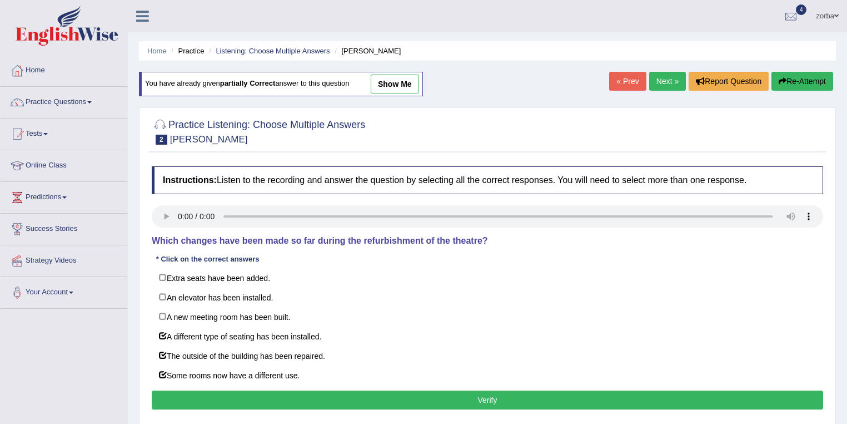
click at [376, 400] on button "Verify" at bounding box center [488, 399] width 672 height 19
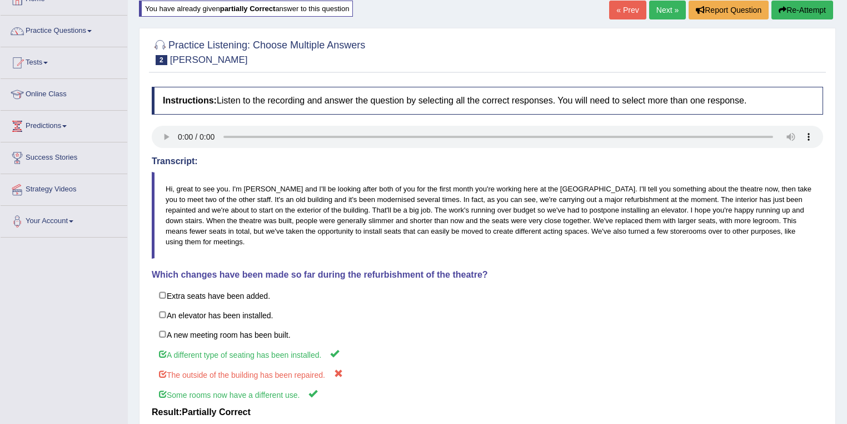
scroll to position [47, 0]
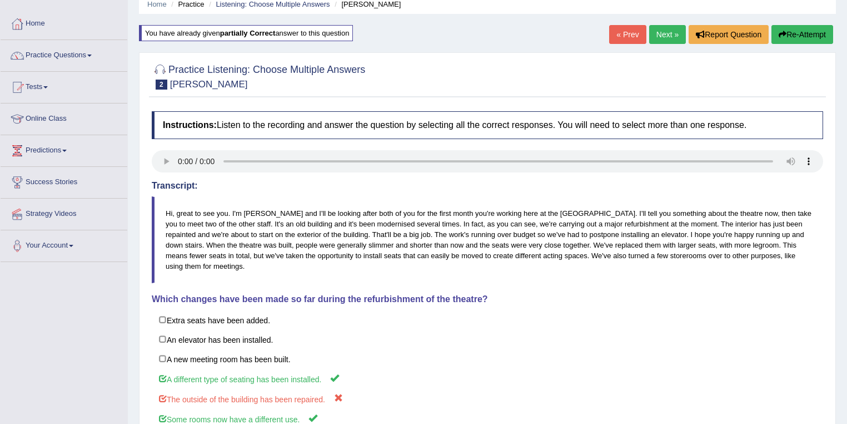
click at [663, 36] on link "Next »" at bounding box center [667, 34] width 37 height 19
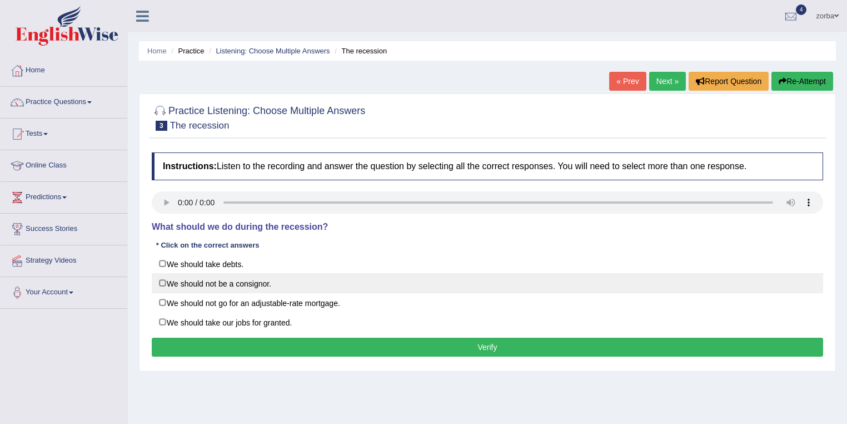
click at [169, 281] on label "We should not be a consignor." at bounding box center [488, 283] width 672 height 20
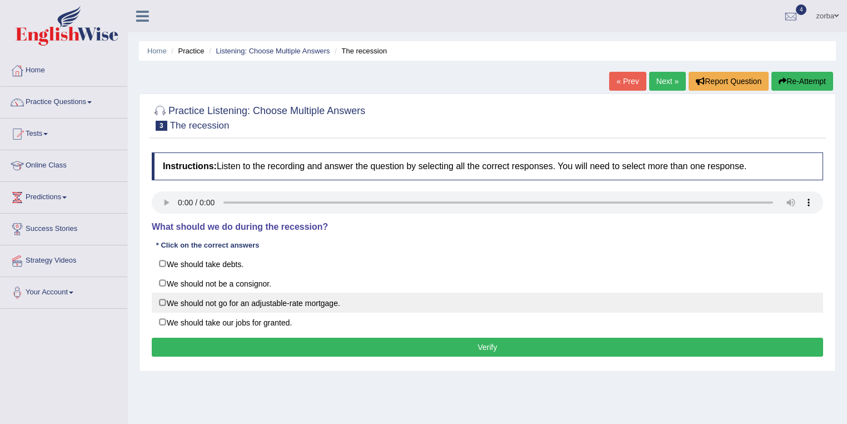
checkbox input "true"
click at [168, 299] on label "We should not go for an adjustable-rate mortgage." at bounding box center [488, 302] width 672 height 20
checkbox input "true"
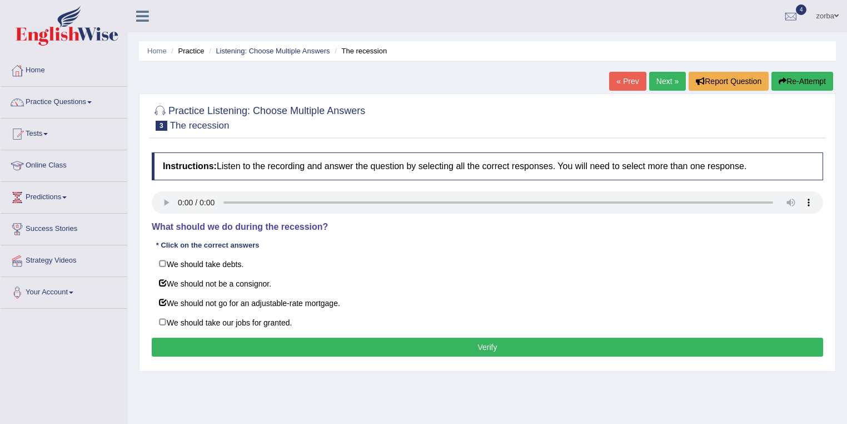
click at [462, 344] on button "Verify" at bounding box center [488, 347] width 672 height 19
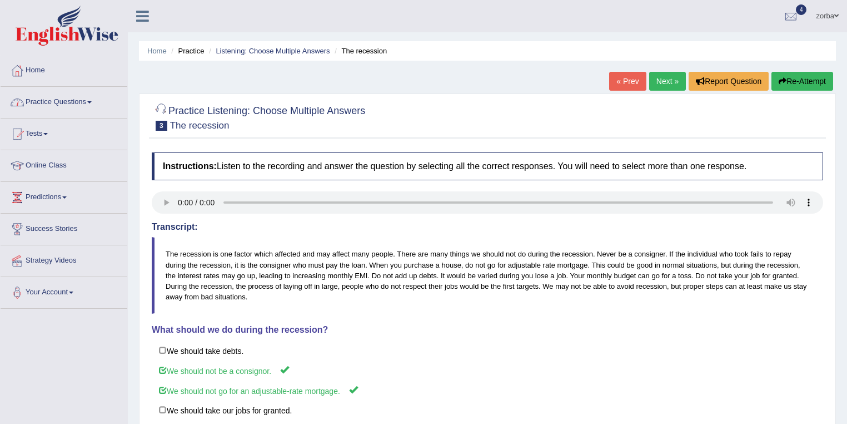
click at [82, 105] on link "Practice Questions" at bounding box center [64, 101] width 127 height 28
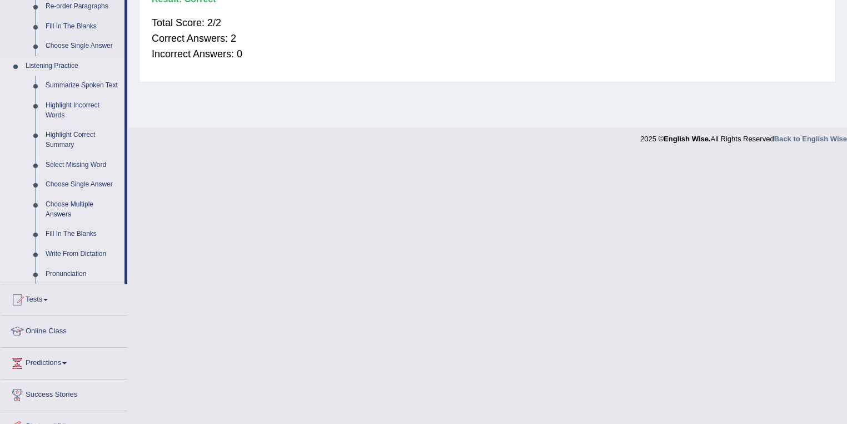
scroll to position [389, 0]
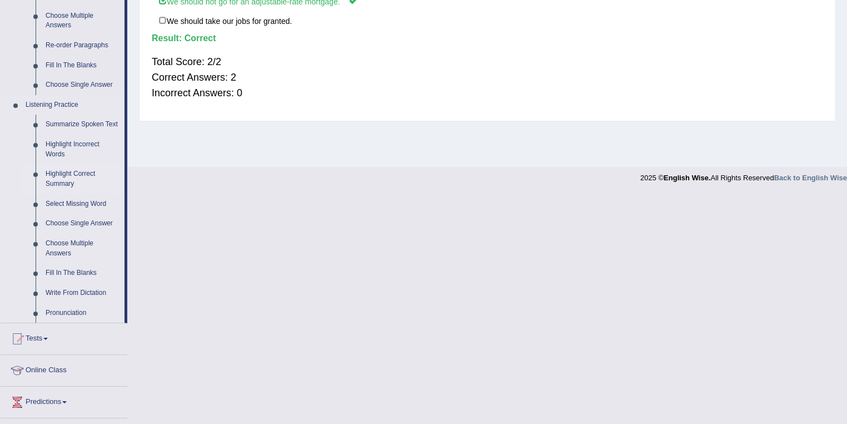
click at [71, 179] on link "Highlight Correct Summary" at bounding box center [83, 178] width 84 height 29
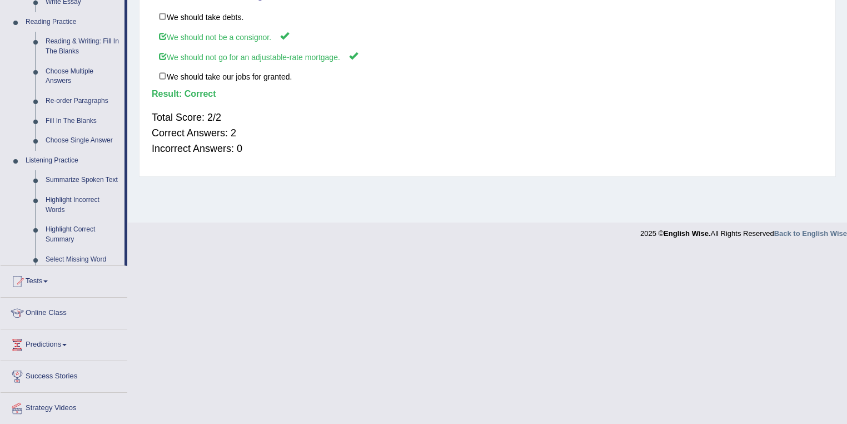
scroll to position [270, 0]
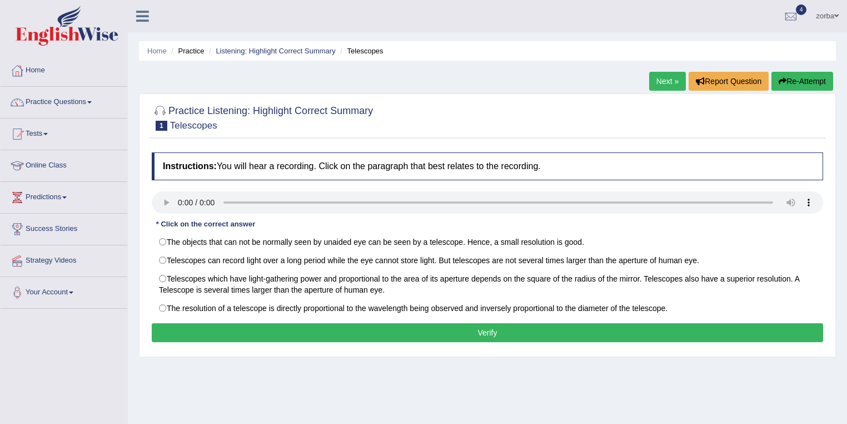
click at [486, 334] on button "Verify" at bounding box center [488, 332] width 672 height 19
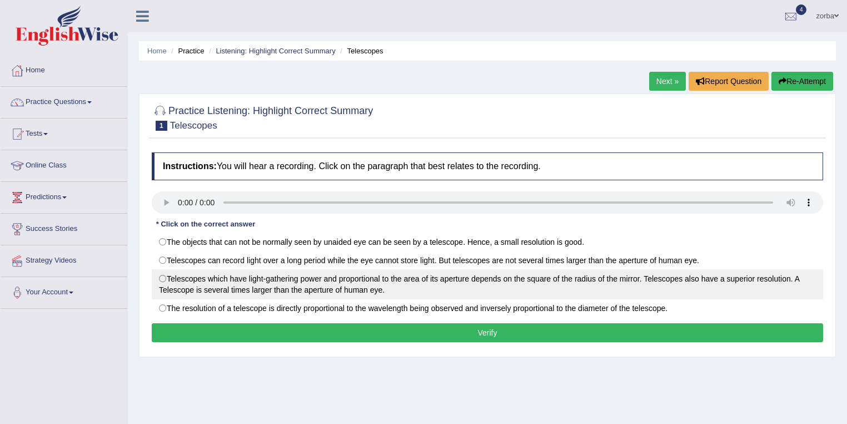
click at [158, 280] on label "Telescopes which have light-gathering power and proportional to the area of its…" at bounding box center [488, 284] width 672 height 30
radio input "true"
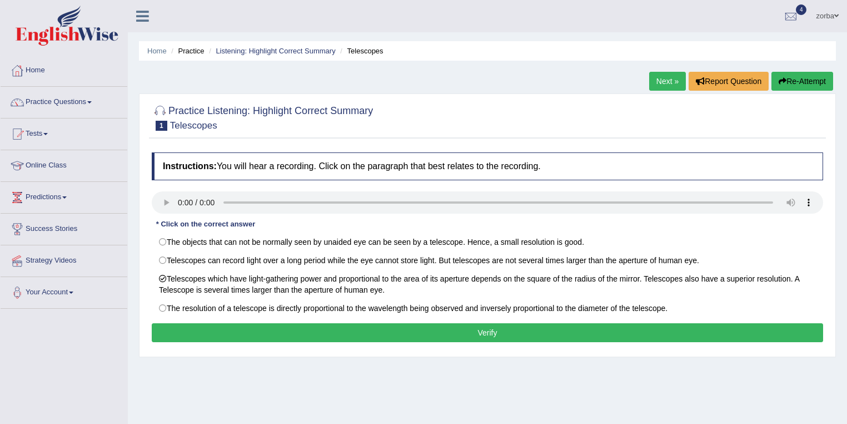
click at [299, 329] on button "Verify" at bounding box center [488, 332] width 672 height 19
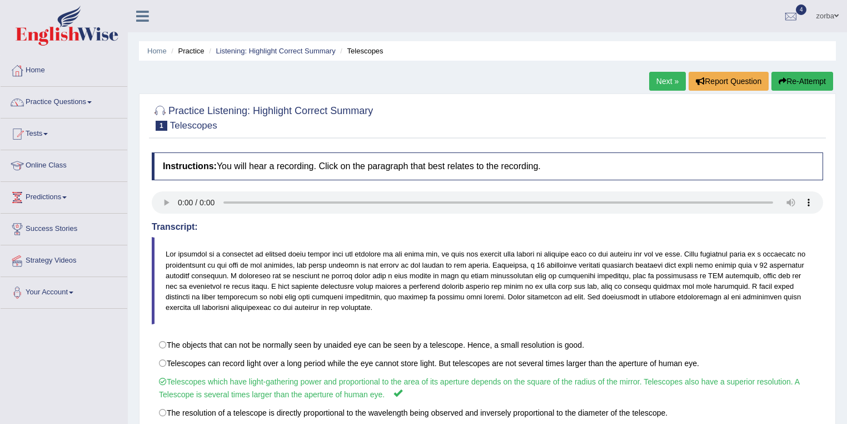
click at [672, 82] on link "Next »" at bounding box center [667, 81] width 37 height 19
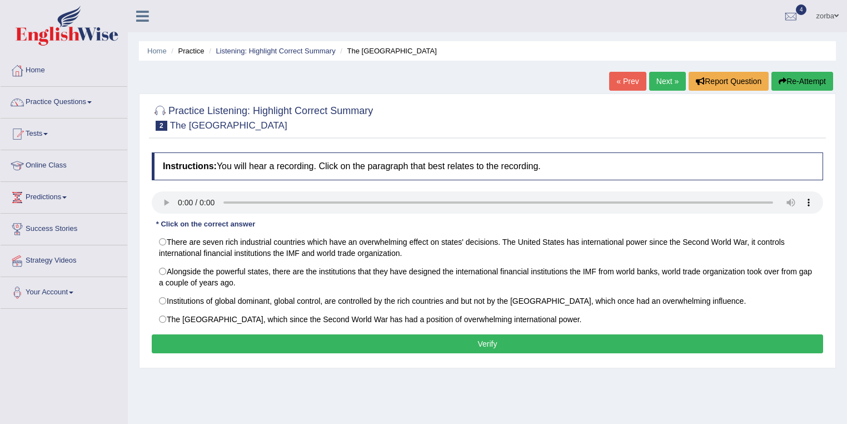
click at [349, 339] on button "Verify" at bounding box center [488, 343] width 672 height 19
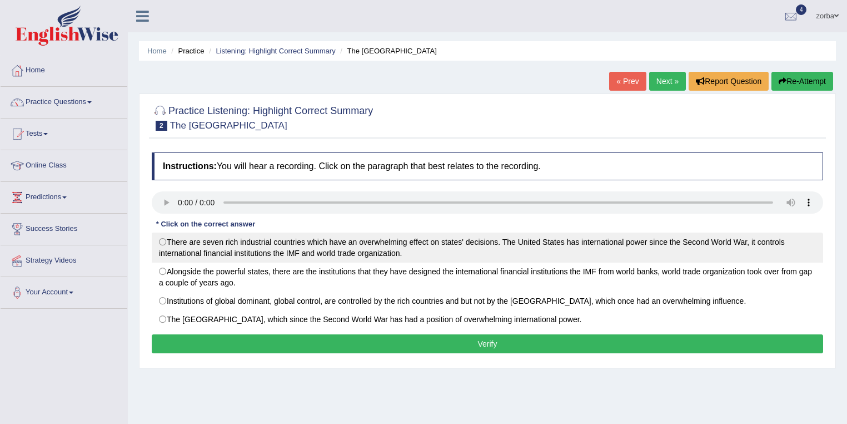
click at [163, 239] on label "There are seven rich industrial countries which have an overwhelming effect on …" at bounding box center [488, 247] width 672 height 30
radio input "true"
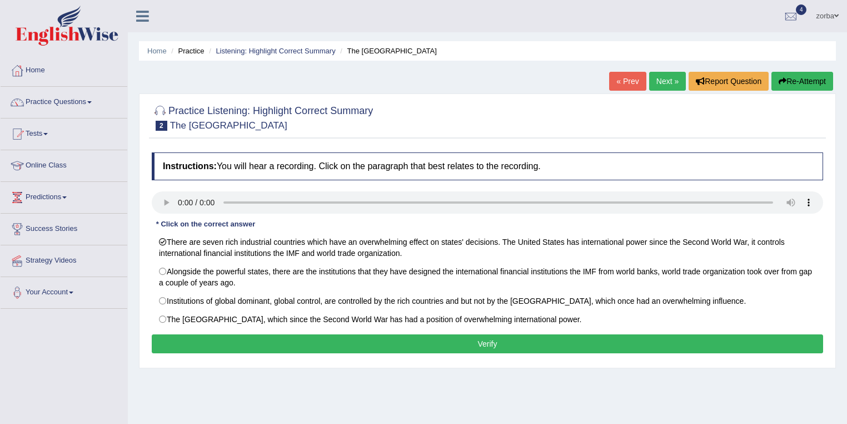
click at [313, 329] on div "Instructions: You will hear a recording. Click on the paragraph that best relat…" at bounding box center [487, 254] width 677 height 215
click at [315, 334] on button "Verify" at bounding box center [488, 343] width 672 height 19
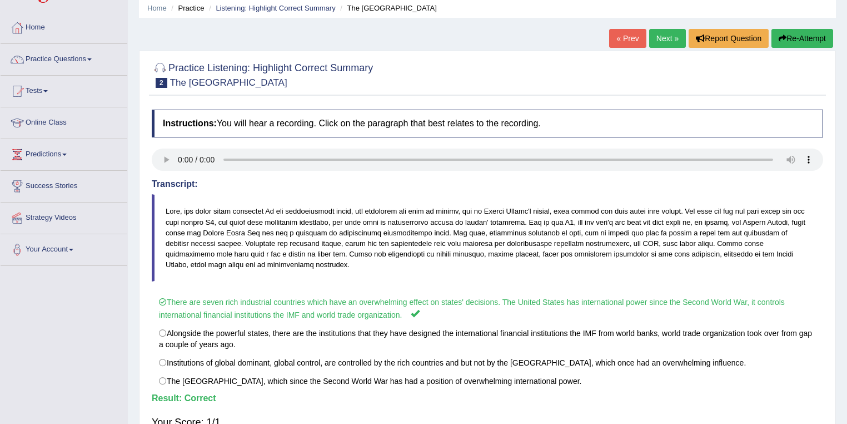
scroll to position [89, 0]
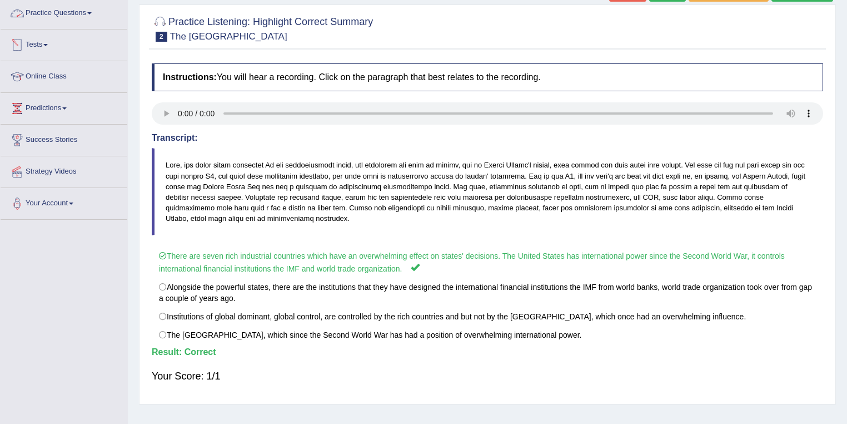
click at [81, 12] on link "Practice Questions" at bounding box center [64, 12] width 127 height 28
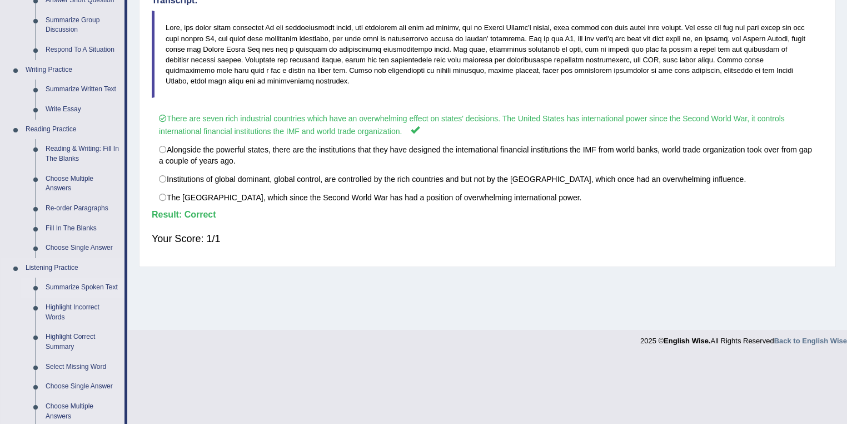
scroll to position [338, 0]
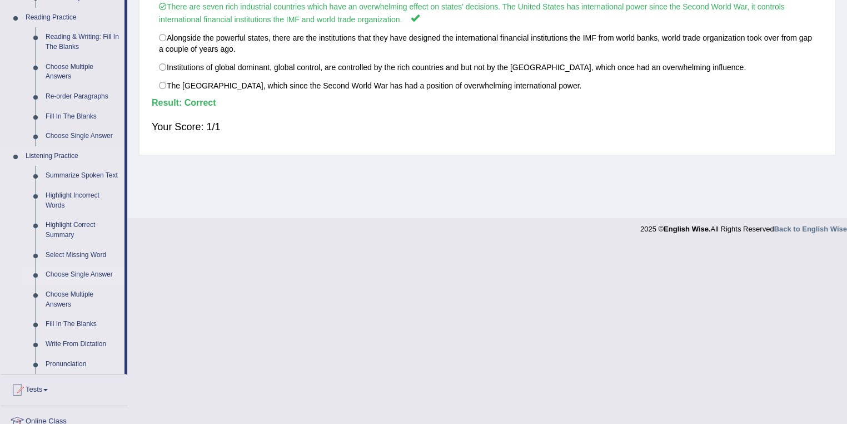
click at [89, 272] on link "Choose Single Answer" at bounding box center [83, 275] width 84 height 20
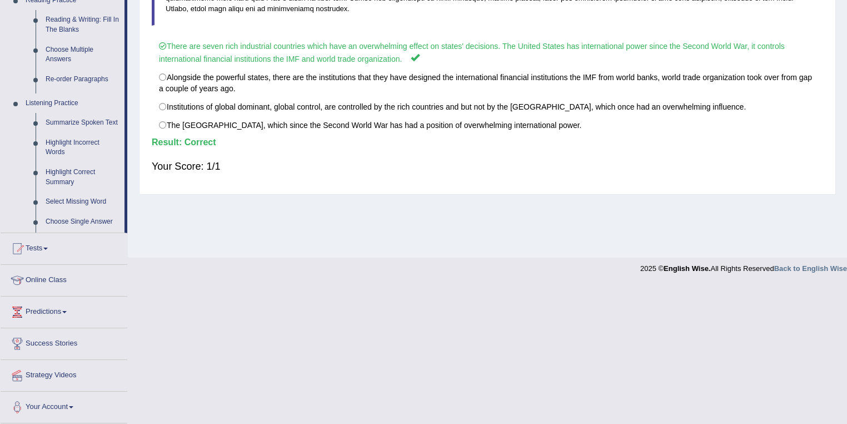
scroll to position [160, 0]
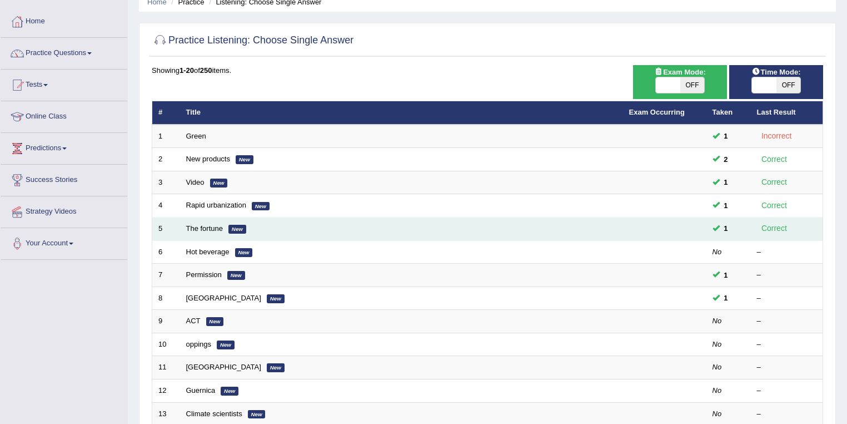
scroll to position [89, 0]
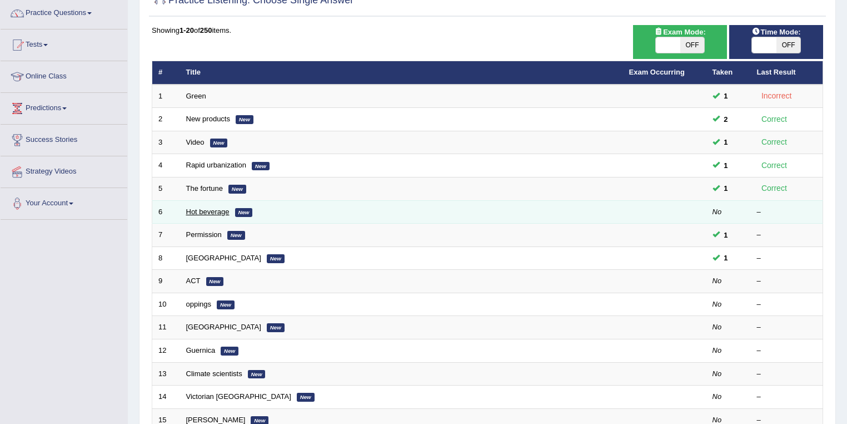
click at [218, 207] on link "Hot beverage" at bounding box center [207, 211] width 43 height 8
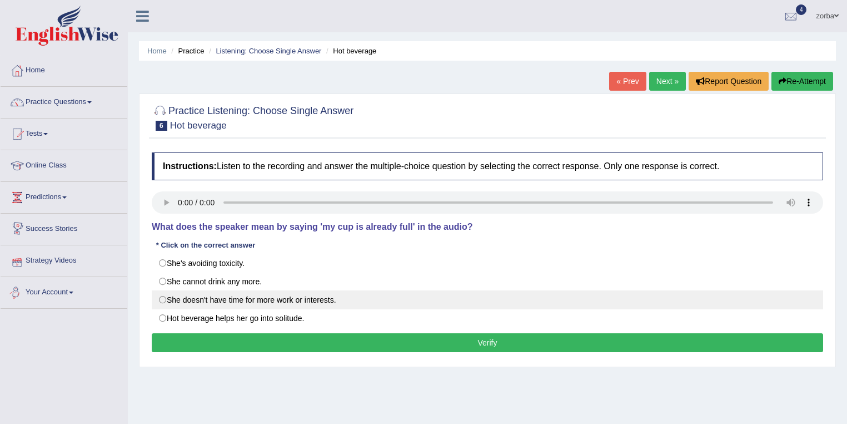
click at [160, 298] on label "She doesn't have time for more work or interests." at bounding box center [488, 299] width 672 height 19
radio input "true"
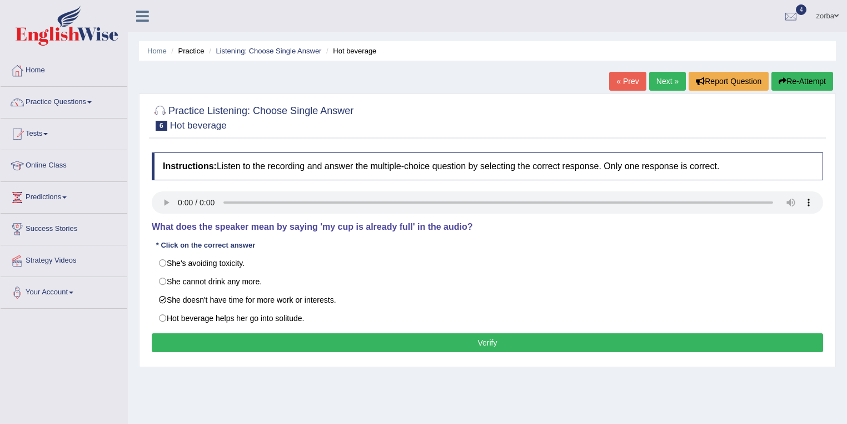
click at [421, 340] on button "Verify" at bounding box center [488, 342] width 672 height 19
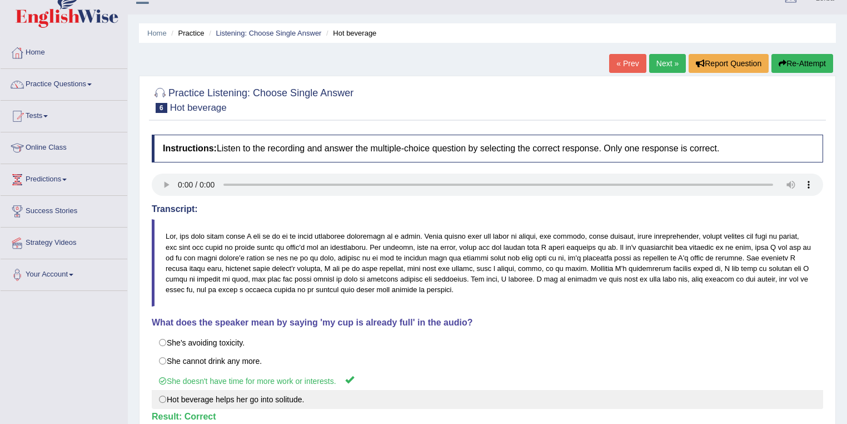
scroll to position [44, 0]
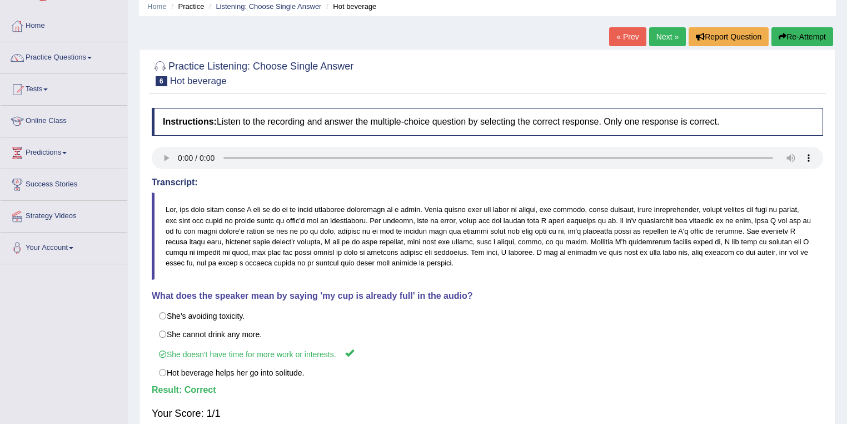
click at [662, 37] on link "Next »" at bounding box center [667, 36] width 37 height 19
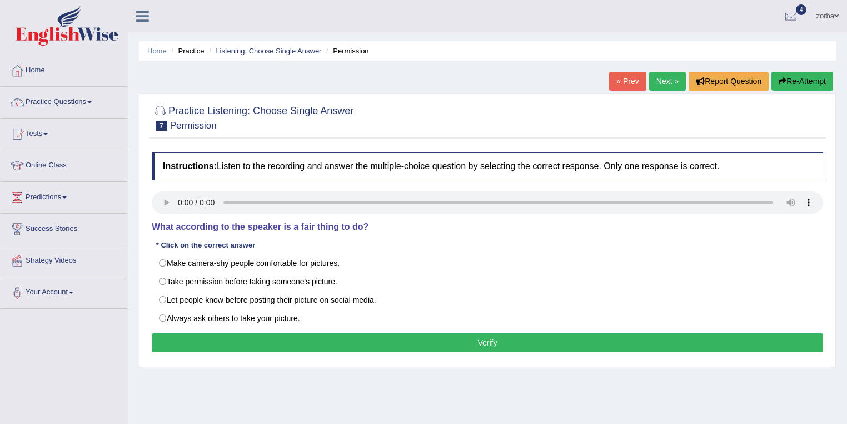
click at [448, 335] on button "Verify" at bounding box center [488, 342] width 672 height 19
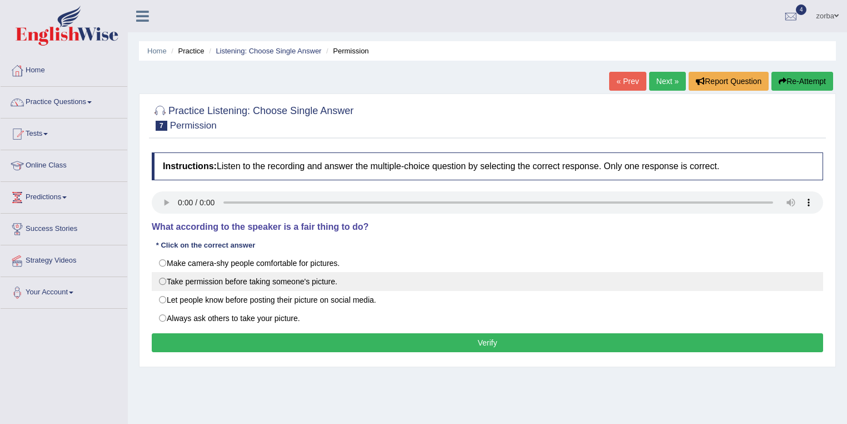
click at [160, 280] on label "Take permission before taking someone's picture." at bounding box center [488, 281] width 672 height 19
radio input "true"
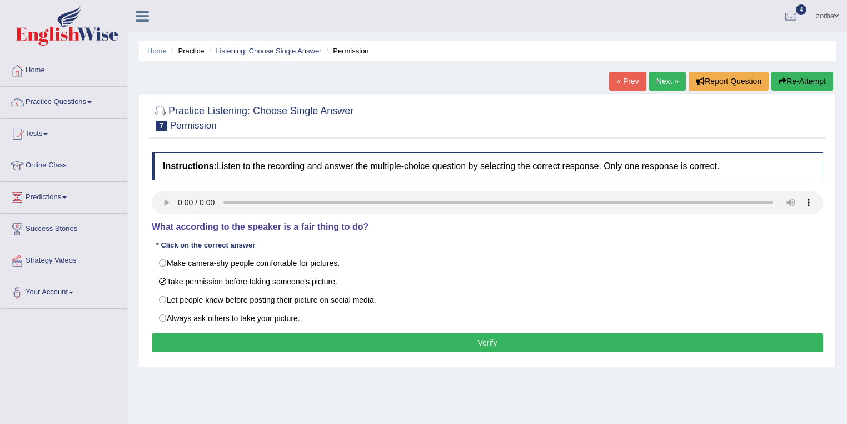
click at [456, 344] on button "Verify" at bounding box center [488, 342] width 672 height 19
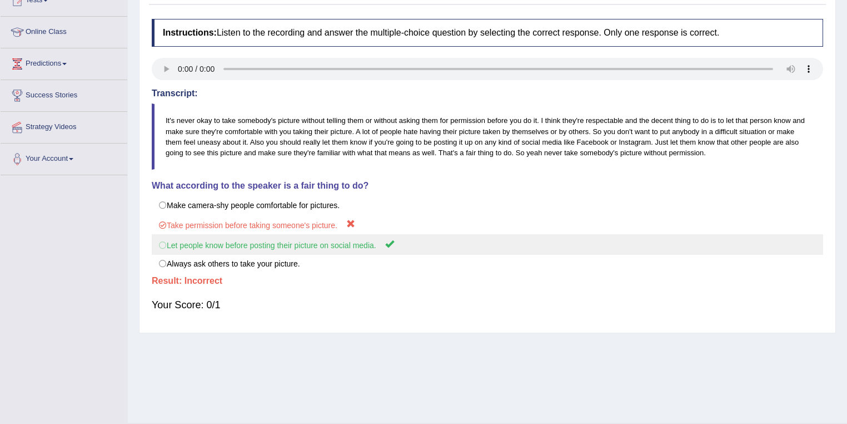
scroll to position [89, 0]
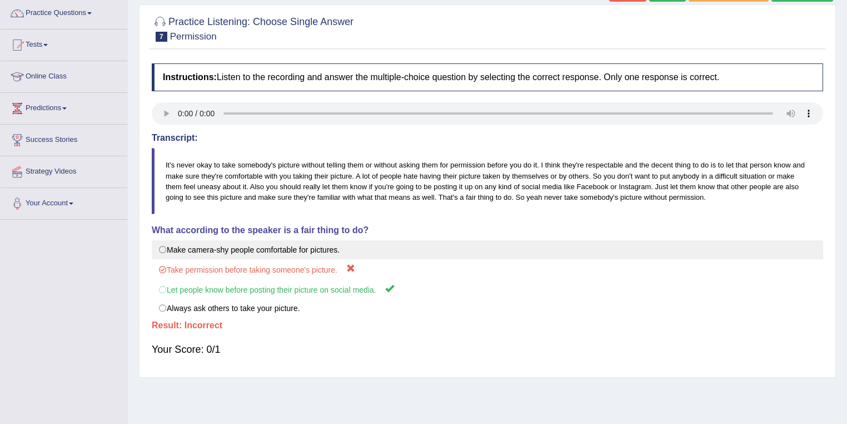
click at [491, 251] on label "Make camera-shy people comfortable for pictures." at bounding box center [488, 249] width 672 height 19
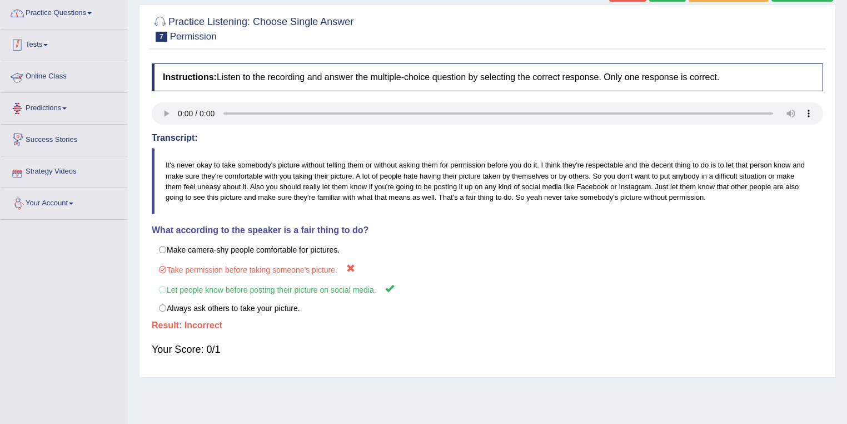
click at [83, 14] on link "Practice Questions" at bounding box center [64, 12] width 127 height 28
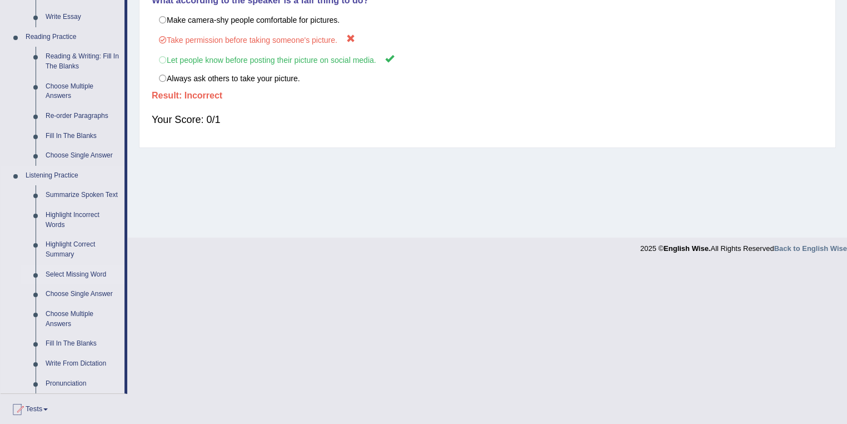
scroll to position [356, 0]
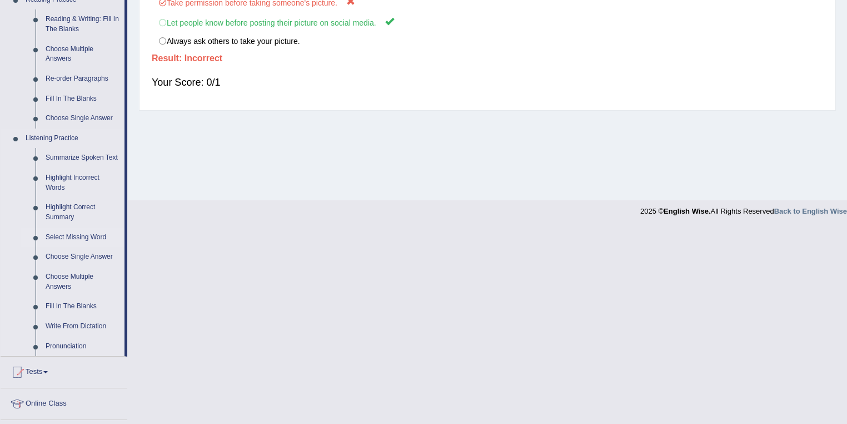
click at [71, 235] on link "Select Missing Word" at bounding box center [83, 237] width 84 height 20
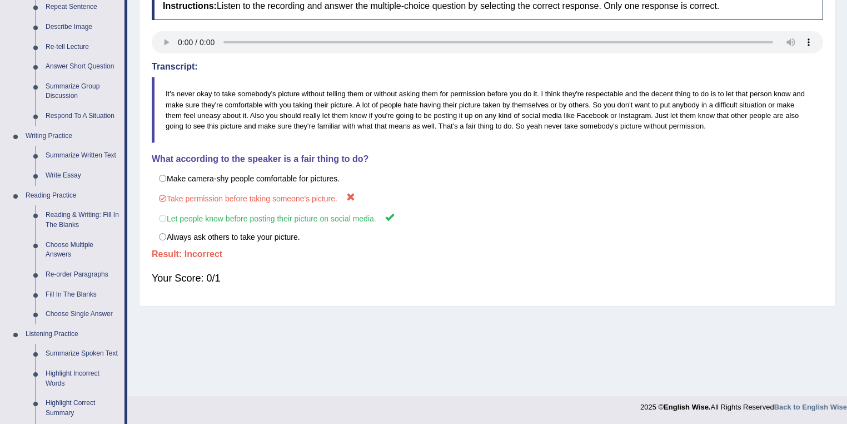
scroll to position [463, 0]
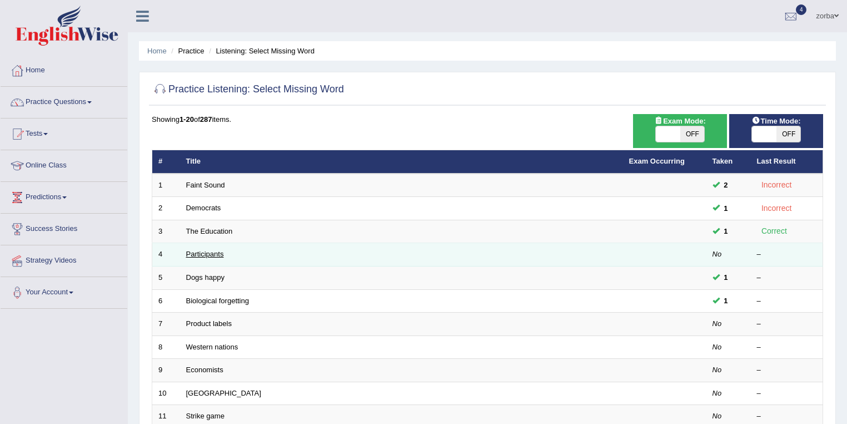
click at [210, 252] on link "Participants" at bounding box center [205, 254] width 38 height 8
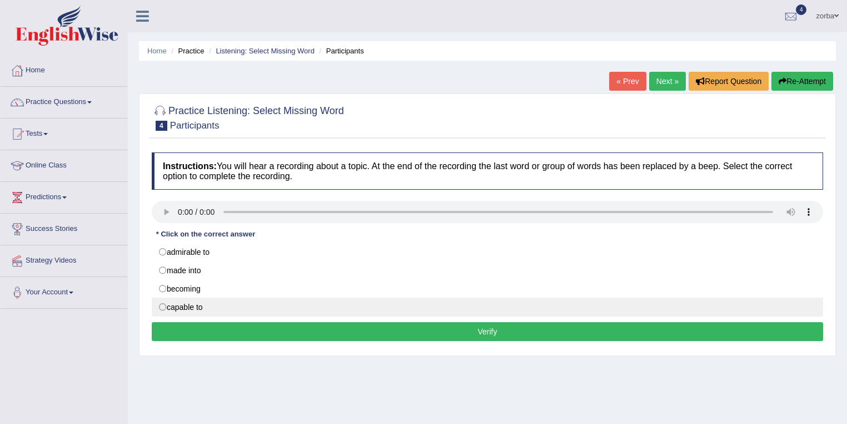
click at [162, 305] on label "capable to" at bounding box center [488, 306] width 672 height 19
radio input "true"
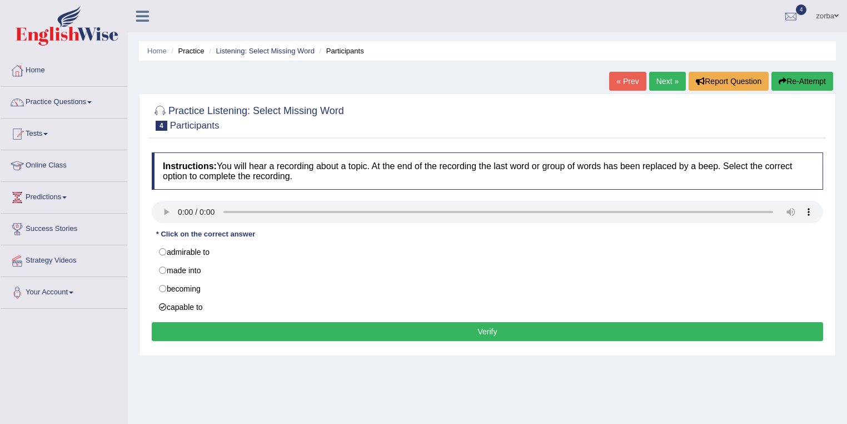
click at [312, 322] on button "Verify" at bounding box center [488, 331] width 672 height 19
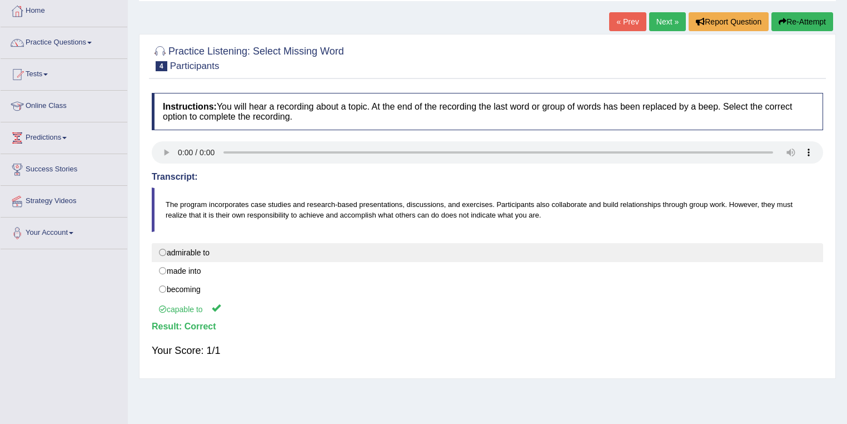
scroll to position [44, 0]
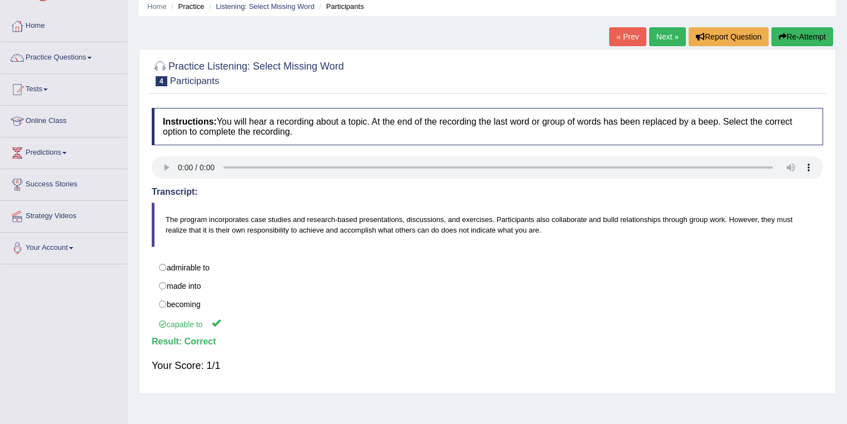
click at [665, 40] on link "Next »" at bounding box center [667, 36] width 37 height 19
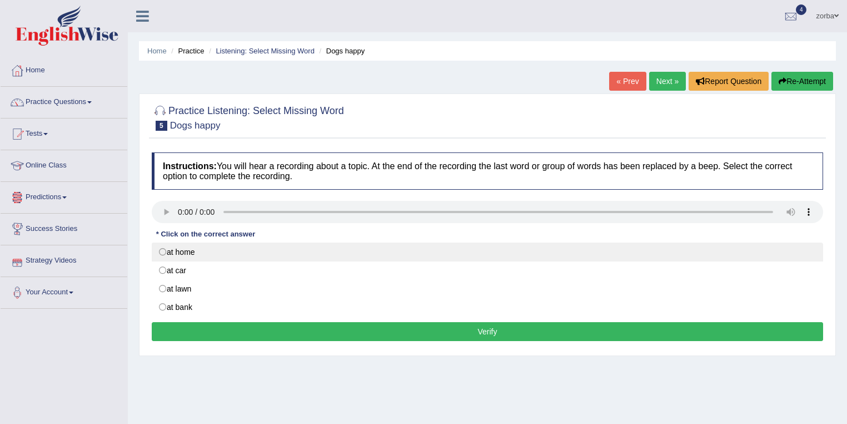
click at [165, 250] on label "at home" at bounding box center [488, 251] width 672 height 19
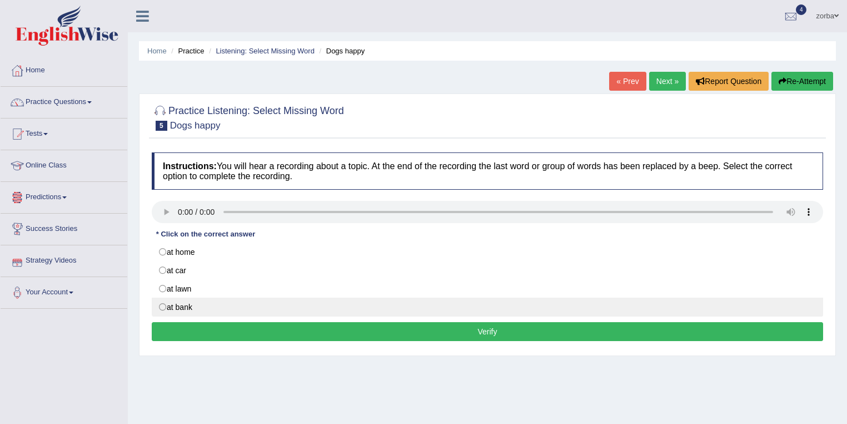
radio input "true"
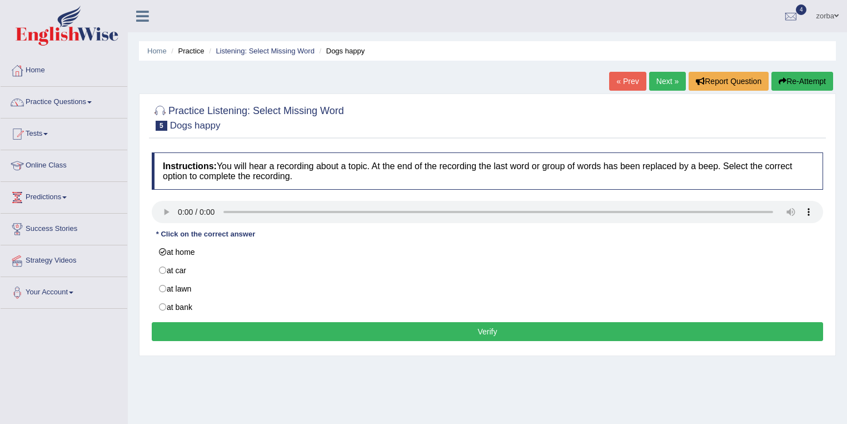
click at [441, 329] on button "Verify" at bounding box center [488, 331] width 672 height 19
